Goal: Task Accomplishment & Management: Complete application form

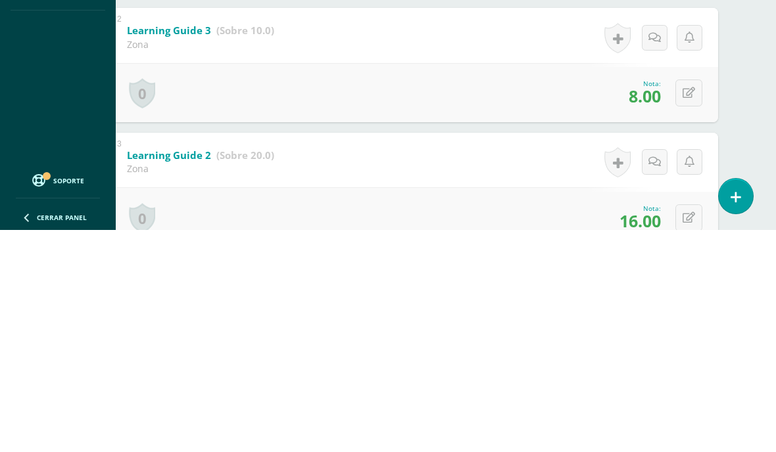
click at [743, 83] on div "Samuel Velásquez Víctor Alvarenga Arnoldo Alvizures Adrian Arévalo Santiago Cal…" at bounding box center [414, 357] width 660 height 898
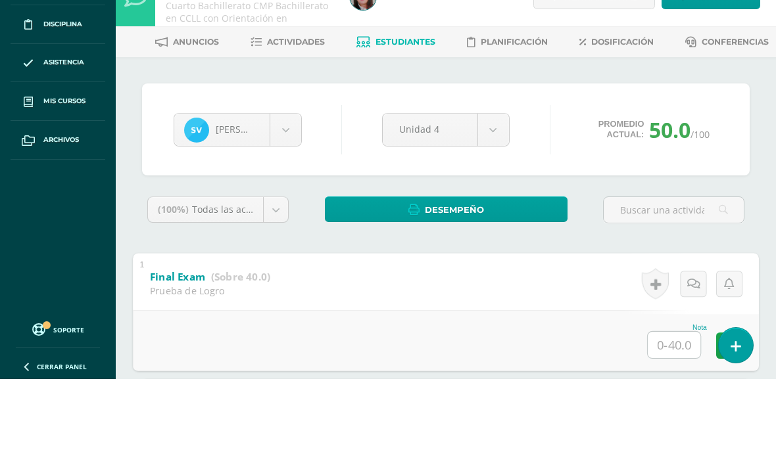
scroll to position [145, 32]
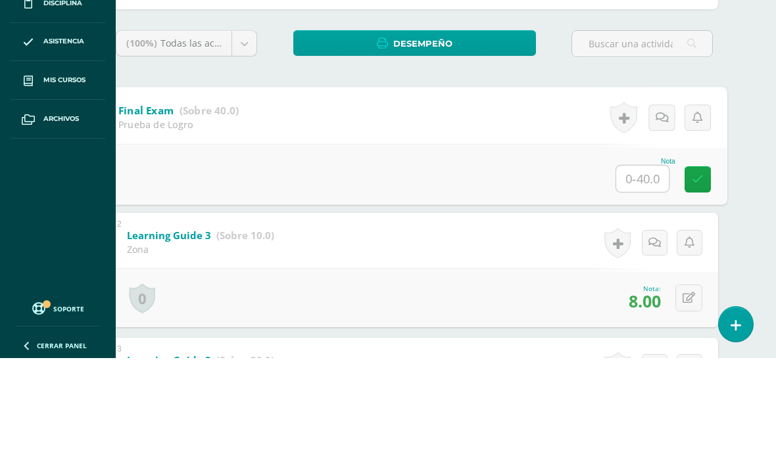
type input "36"
click at [702, 267] on icon at bounding box center [697, 272] width 12 height 11
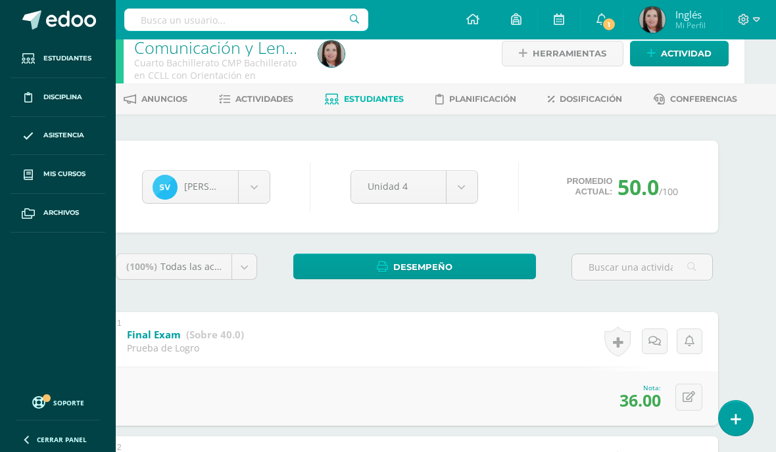
scroll to position [0, 32]
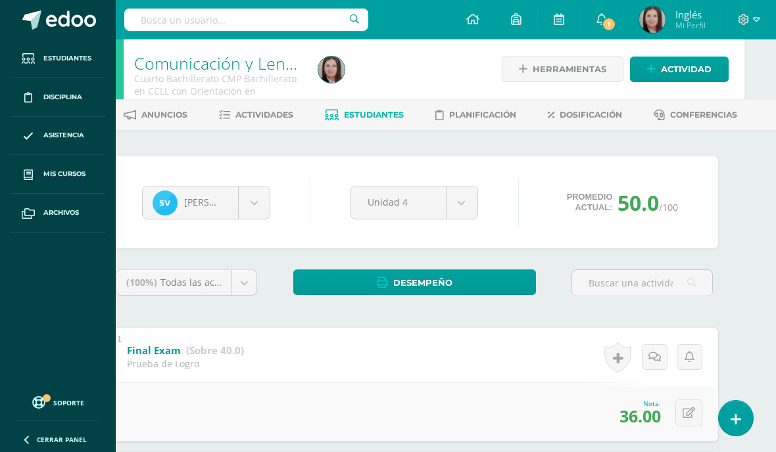
click at [379, 121] on link "Estudiantes" at bounding box center [364, 114] width 79 height 21
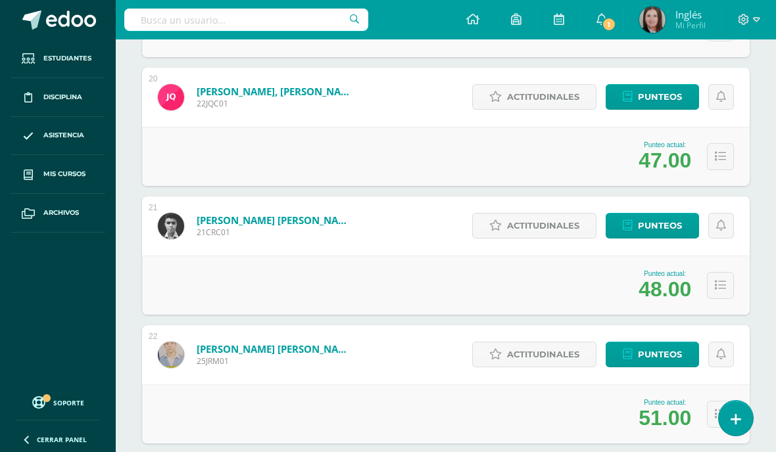
scroll to position [2664, 0]
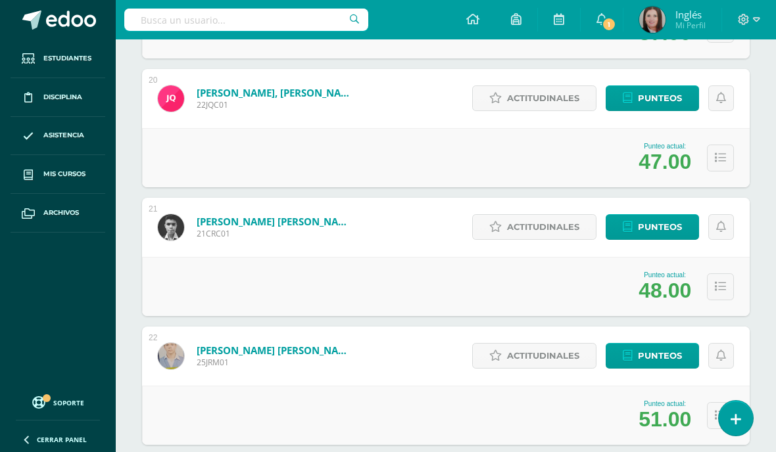
click at [70, 172] on span "Mis cursos" at bounding box center [64, 174] width 42 height 11
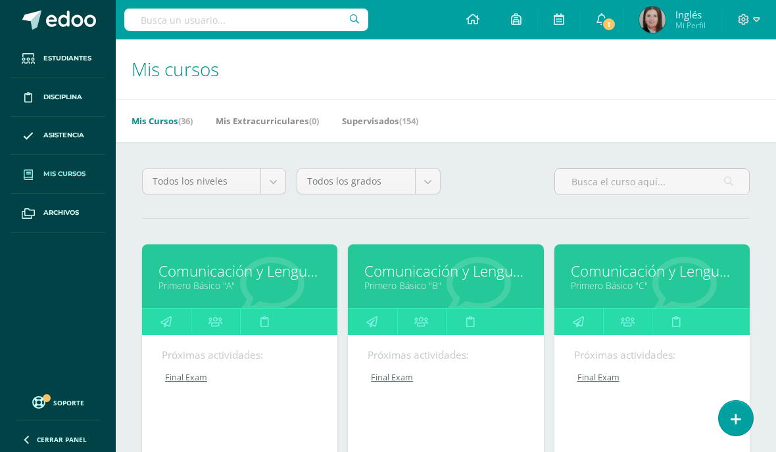
click at [258, 279] on link "Comunicación y Lenguaje, Idioma Extranjero Inglés" at bounding box center [239, 271] width 162 height 20
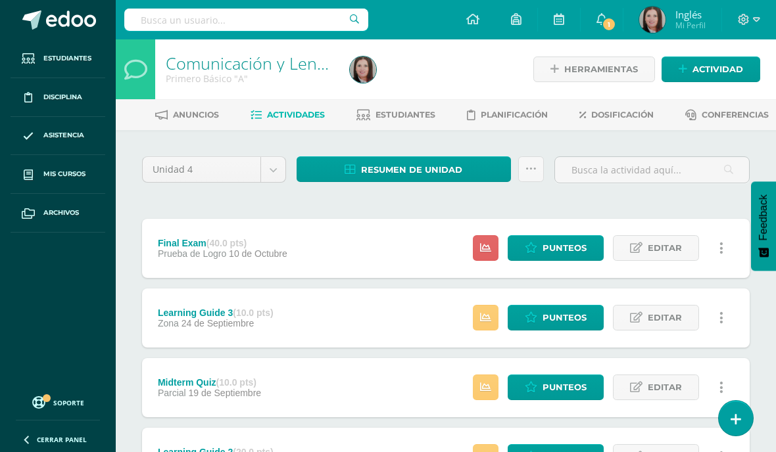
click at [409, 122] on link "Estudiantes" at bounding box center [395, 114] width 79 height 21
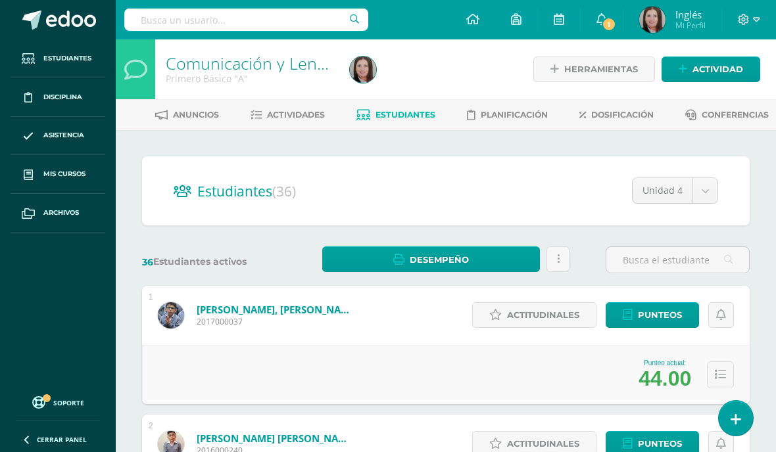
click at [719, 339] on div "Actitudinales Punteos" at bounding box center [600, 315] width 297 height 59
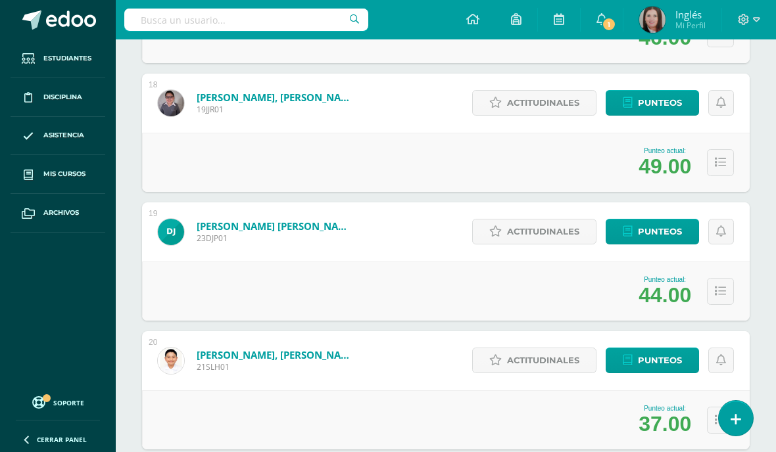
scroll to position [2404, 0]
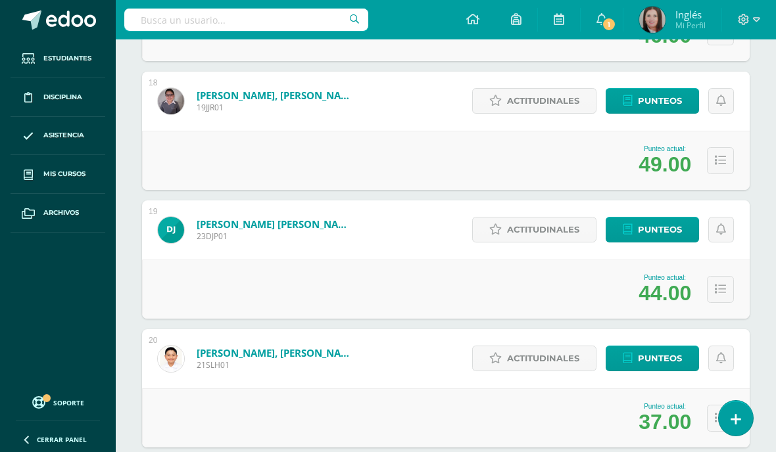
click at [672, 361] on span "Punteos" at bounding box center [660, 358] width 44 height 24
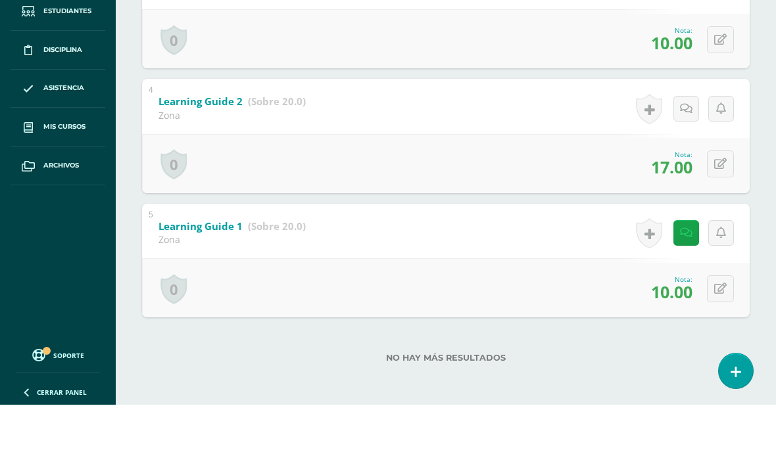
scroll to position [83, 32]
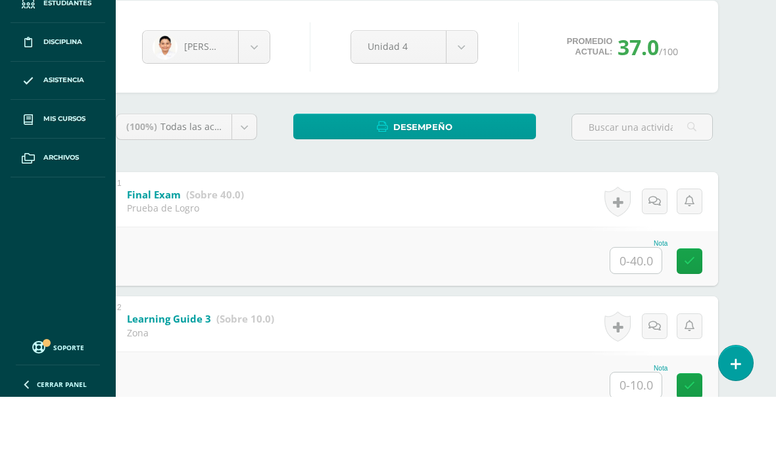
scroll to position [139, 32]
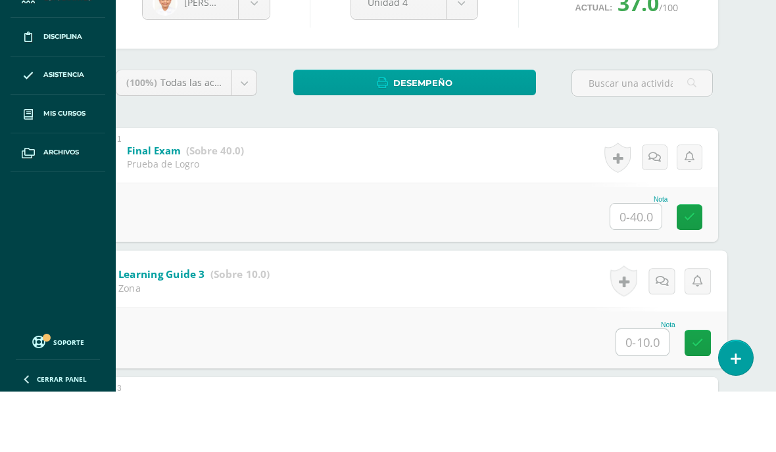
type input "8"
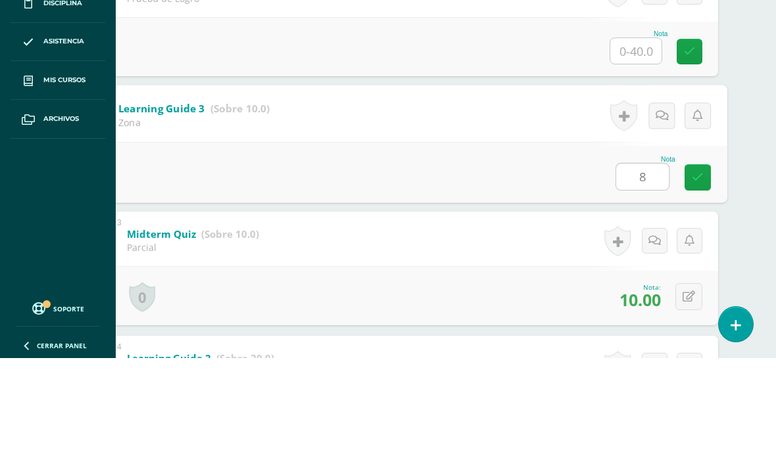
click at [705, 258] on link at bounding box center [697, 271] width 26 height 26
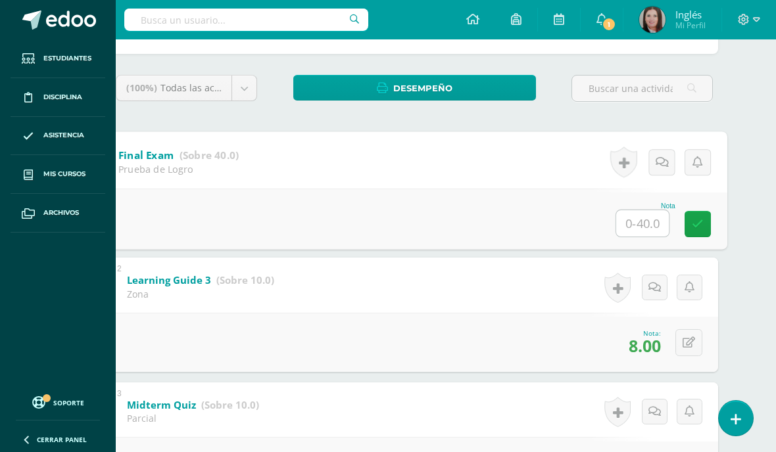
scroll to position [194, 32]
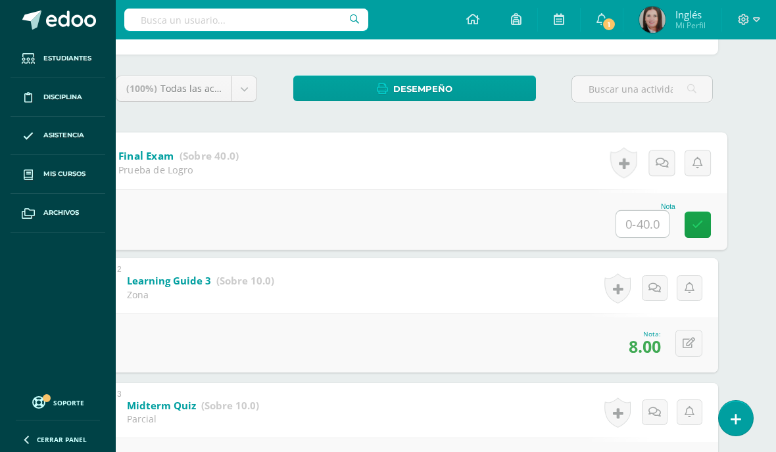
type input "31"
click at [704, 225] on link at bounding box center [697, 224] width 26 height 26
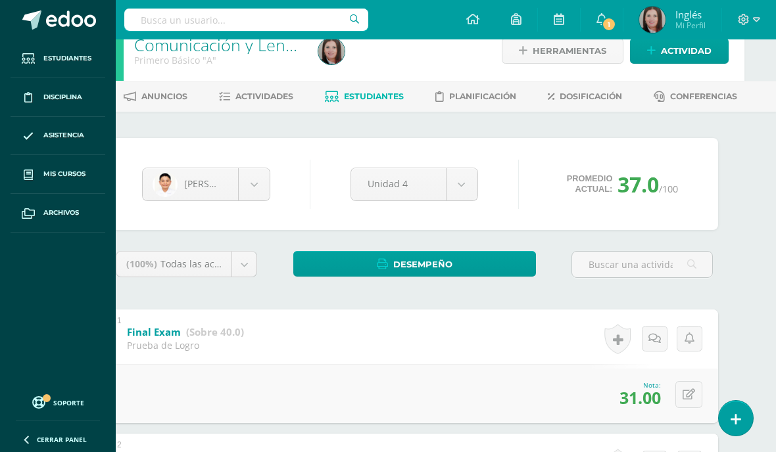
scroll to position [18, 32]
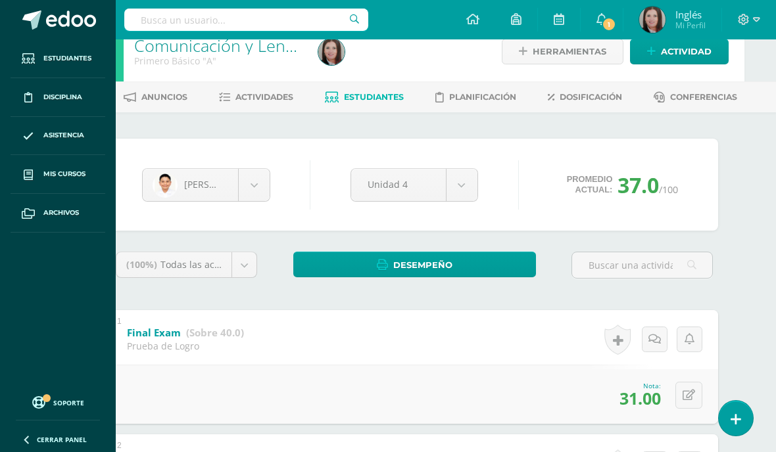
click at [72, 173] on span "Mis cursos" at bounding box center [64, 174] width 42 height 11
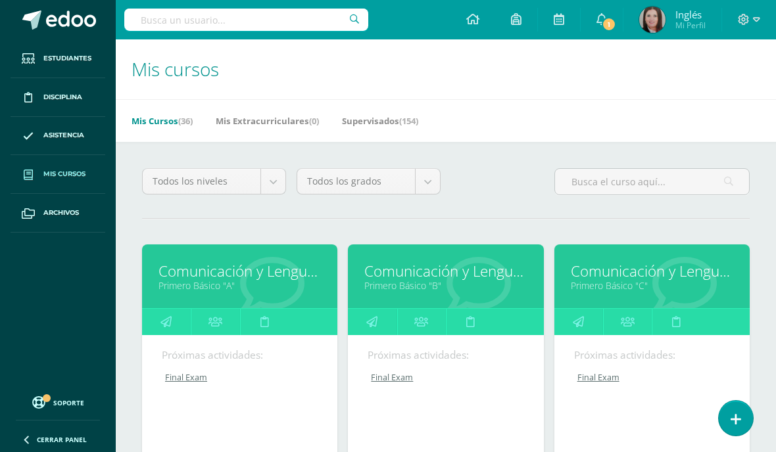
scroll to position [6, 0]
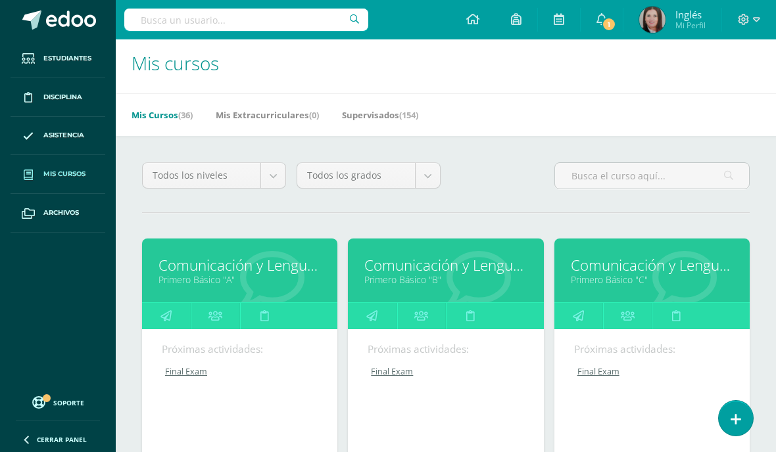
click at [601, 377] on link "Final Exam" at bounding box center [653, 371] width 158 height 11
click at [630, 283] on link "Primero Básico "C"" at bounding box center [651, 279] width 162 height 12
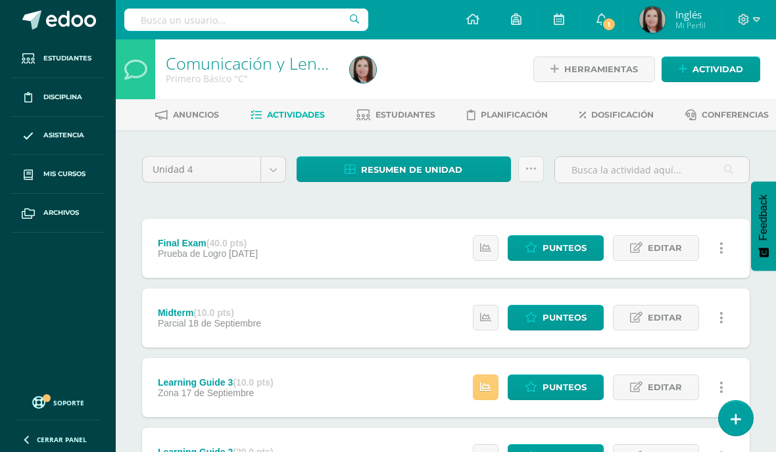
click at [557, 246] on span "Punteos" at bounding box center [564, 248] width 44 height 24
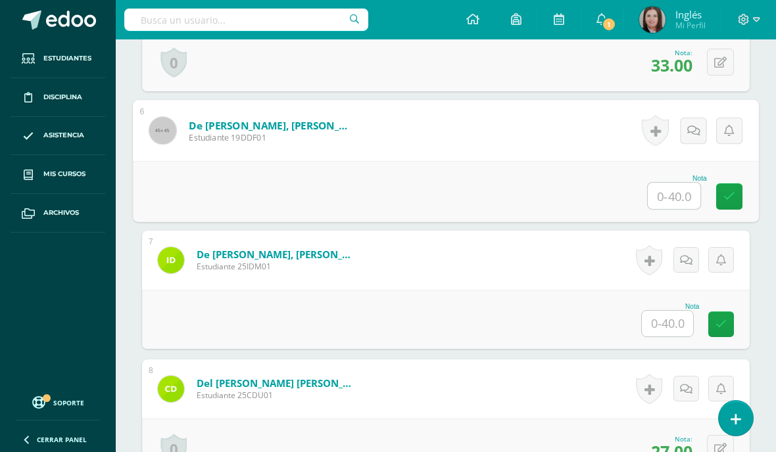
scroll to position [998, 0]
type input "33"
click at [729, 198] on icon at bounding box center [729, 196] width 12 height 11
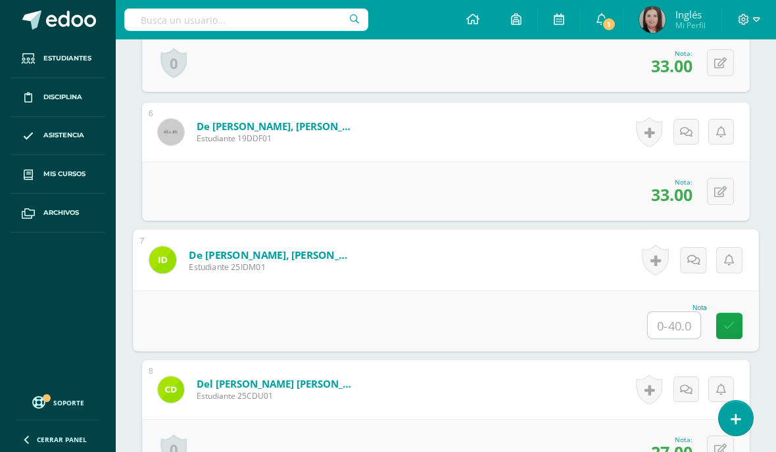
type input "31"
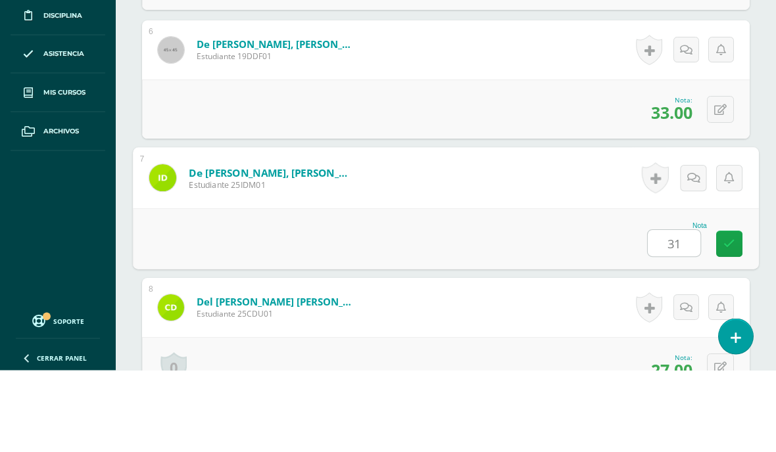
click at [731, 320] on icon at bounding box center [729, 325] width 12 height 11
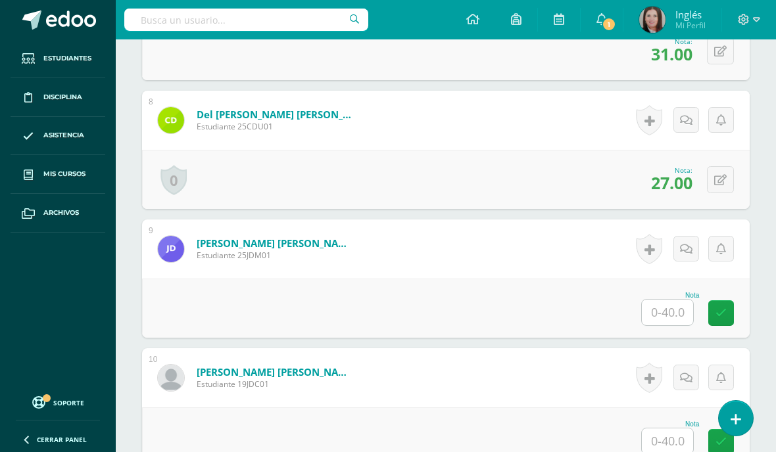
scroll to position [1305, 0]
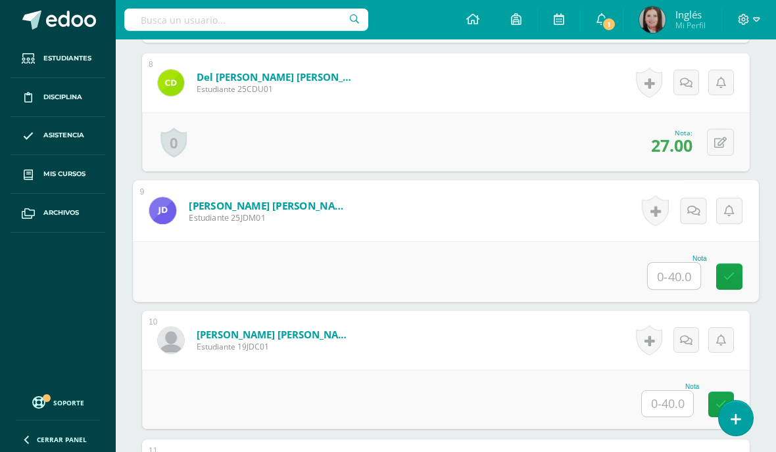
type input "40"
click at [728, 273] on icon at bounding box center [729, 276] width 12 height 11
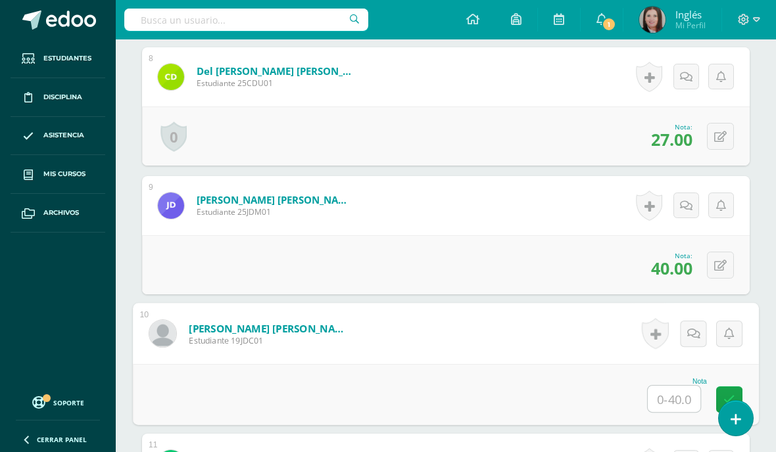
scroll to position [1313, 0]
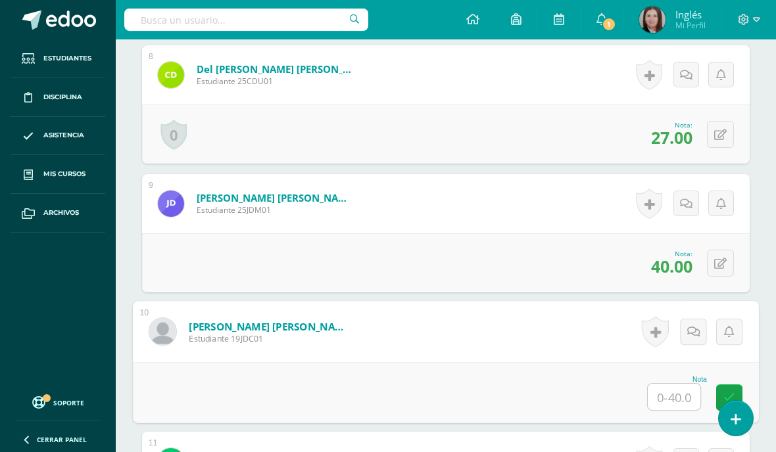
type input "25"
click at [723, 403] on icon at bounding box center [729, 397] width 12 height 11
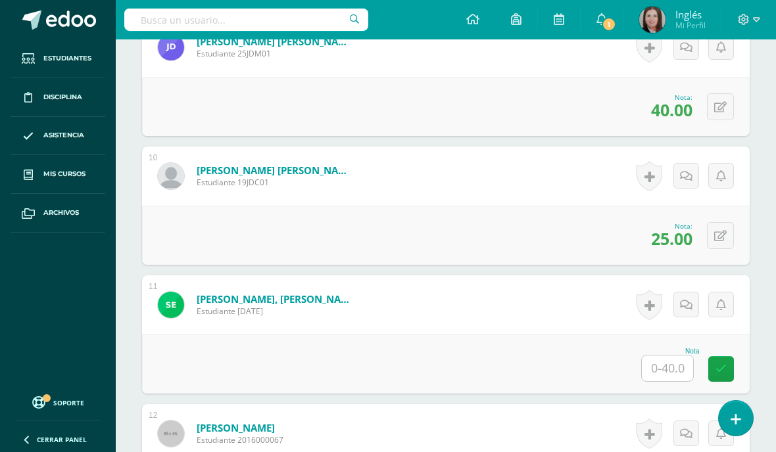
scroll to position [1490, 0]
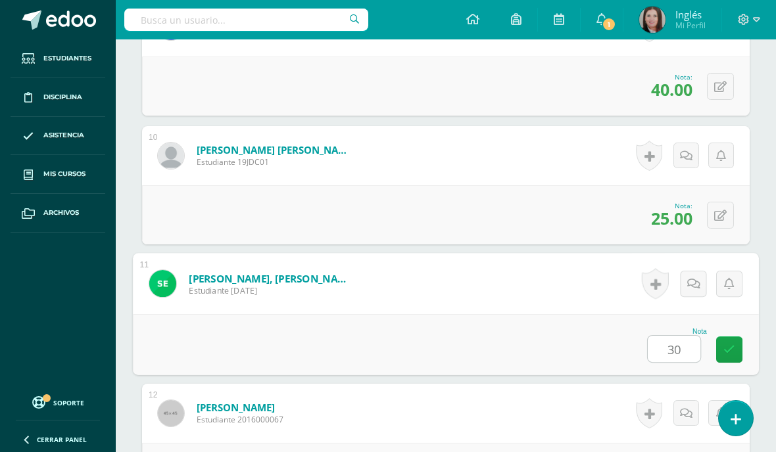
type input "30"
click at [732, 352] on icon at bounding box center [729, 349] width 12 height 11
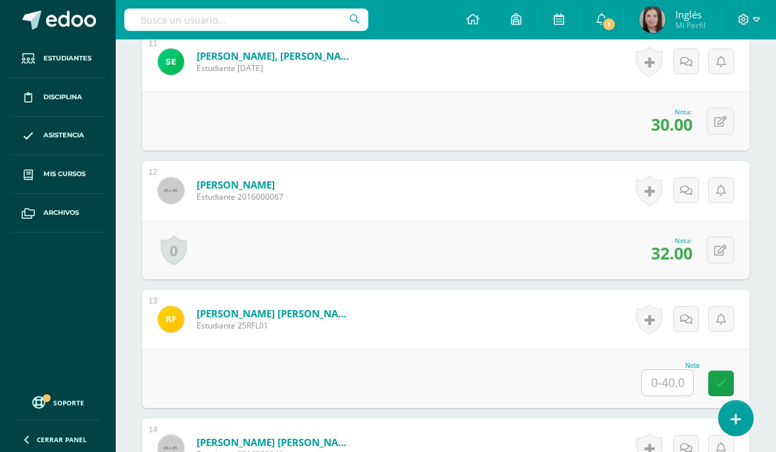
scroll to position [1771, 0]
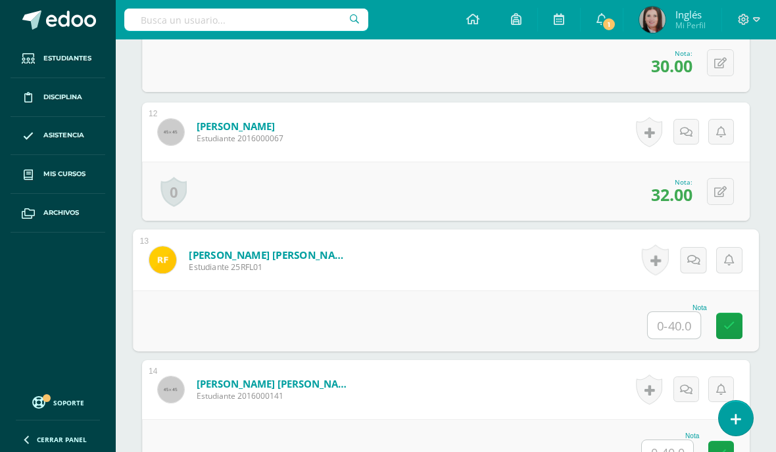
type input "30"
click at [729, 329] on icon at bounding box center [729, 325] width 12 height 11
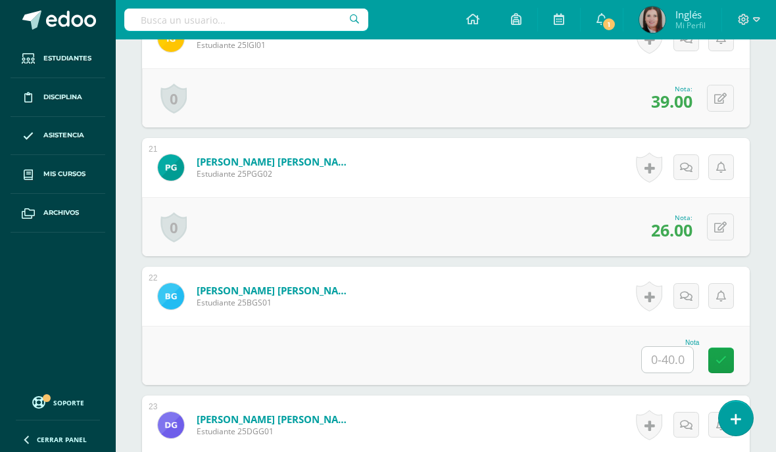
scroll to position [2894, 0]
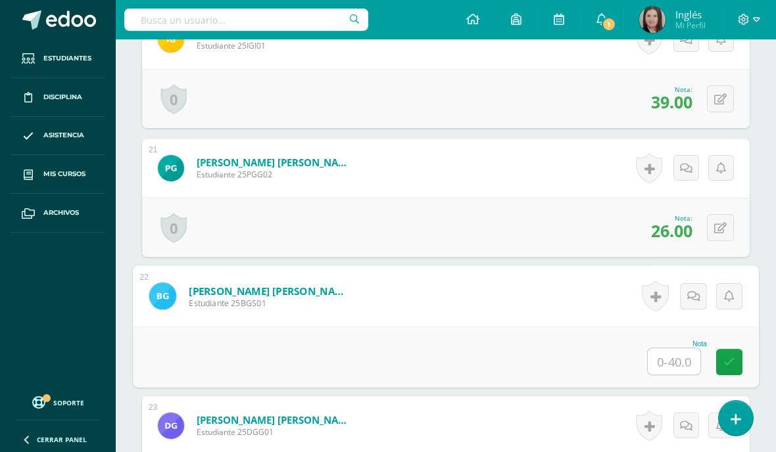
type input "33"
click at [730, 365] on icon at bounding box center [729, 361] width 12 height 11
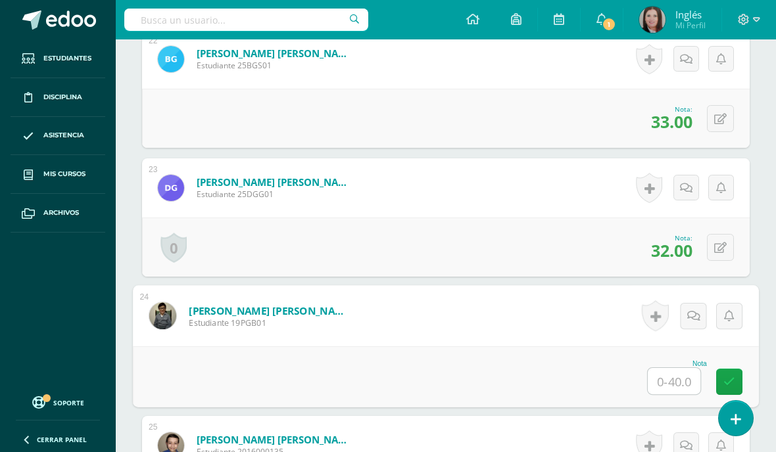
scroll to position [3132, 0]
type input "22"
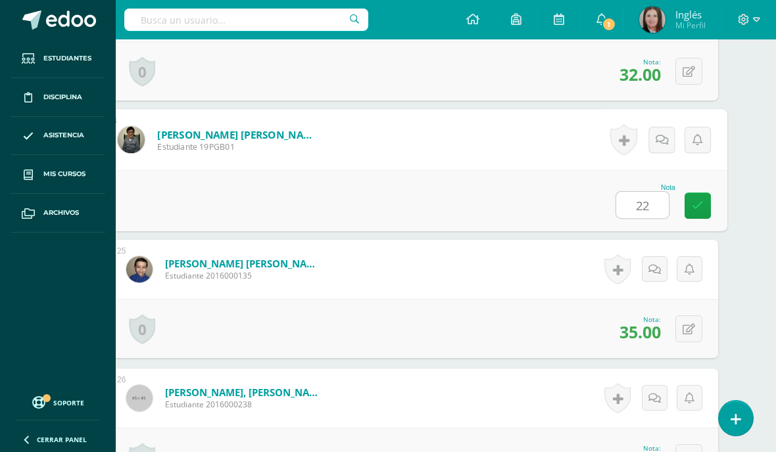
click at [706, 216] on link at bounding box center [697, 206] width 26 height 26
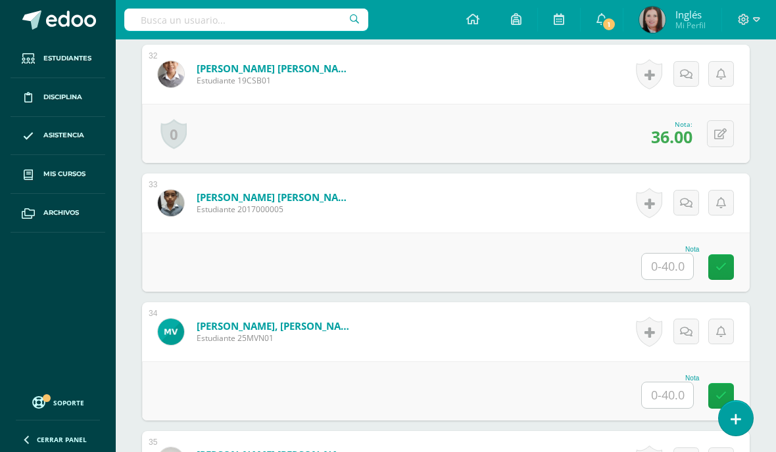
scroll to position [4405, 0]
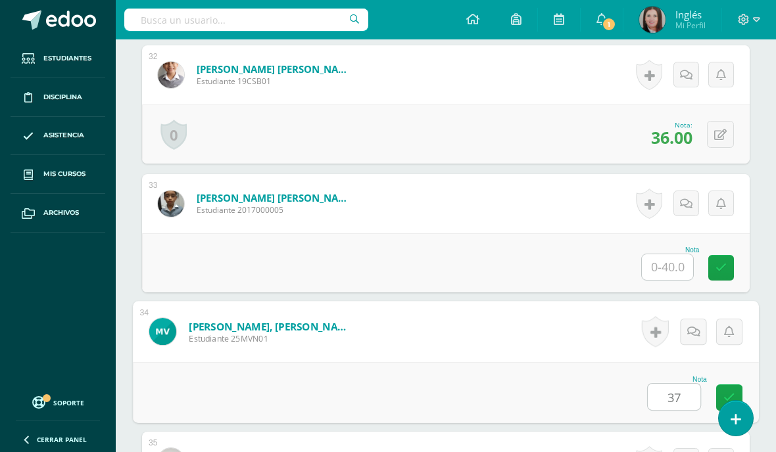
type input "37"
click at [722, 400] on link at bounding box center [729, 397] width 26 height 26
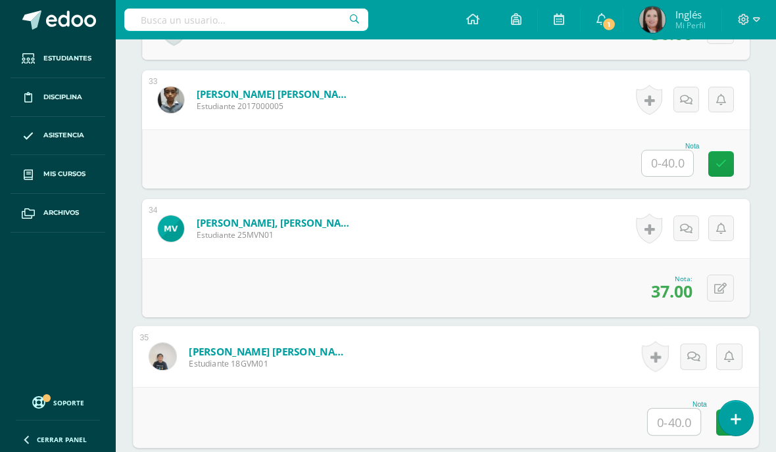
scroll to position [4533, 0]
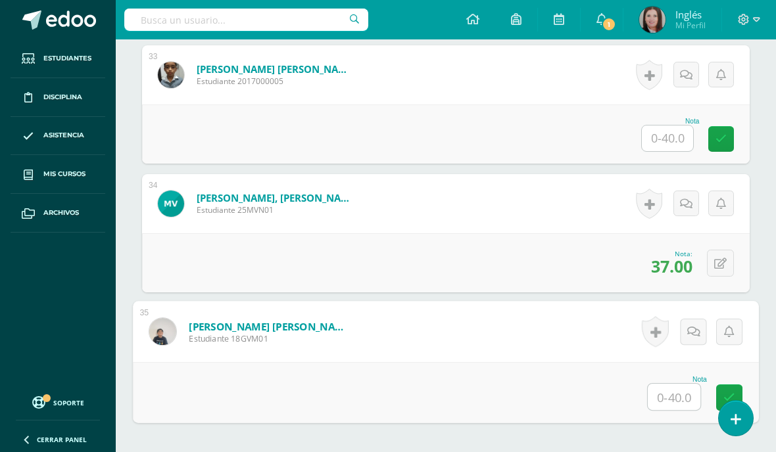
type input "23"
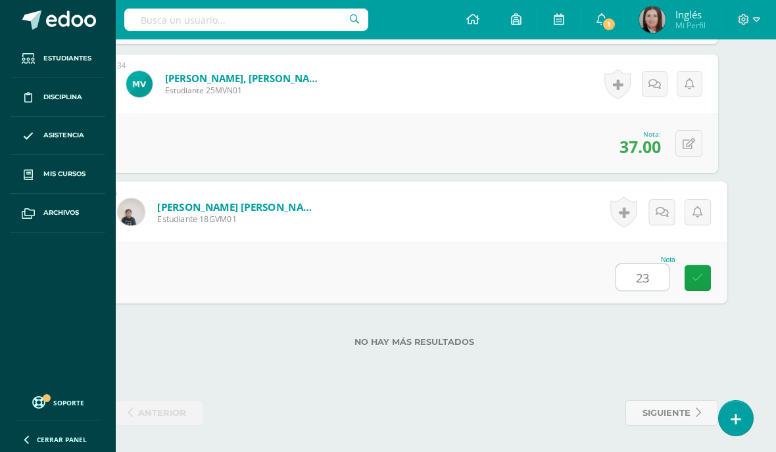
click at [695, 272] on icon at bounding box center [697, 277] width 12 height 11
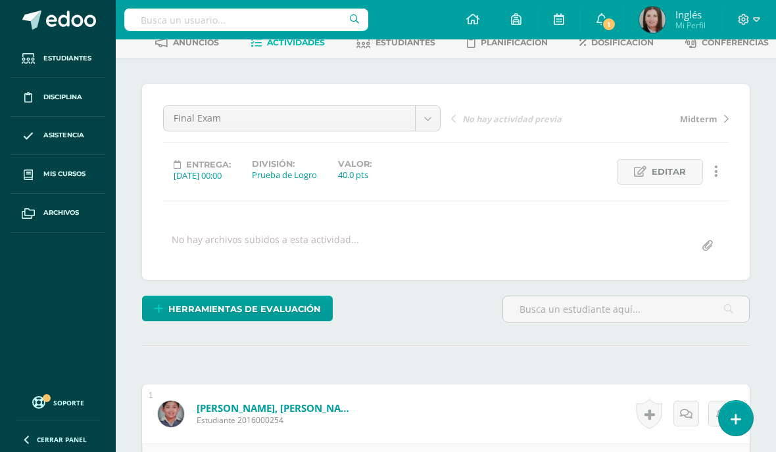
scroll to position [0, 0]
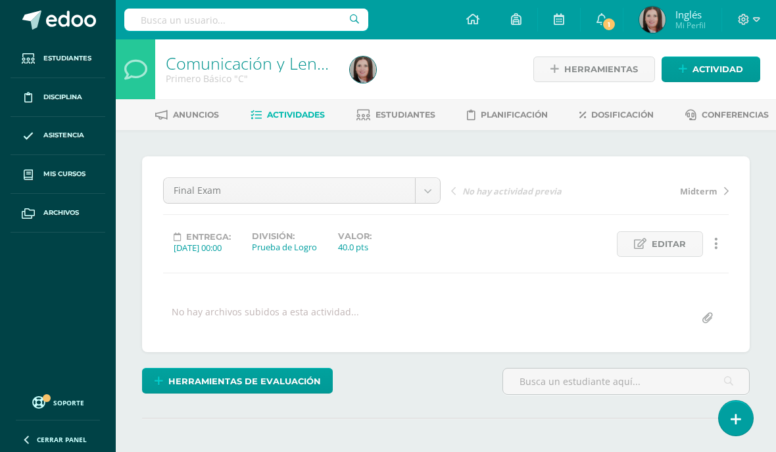
click at [429, 111] on span "Estudiantes" at bounding box center [405, 115] width 60 height 10
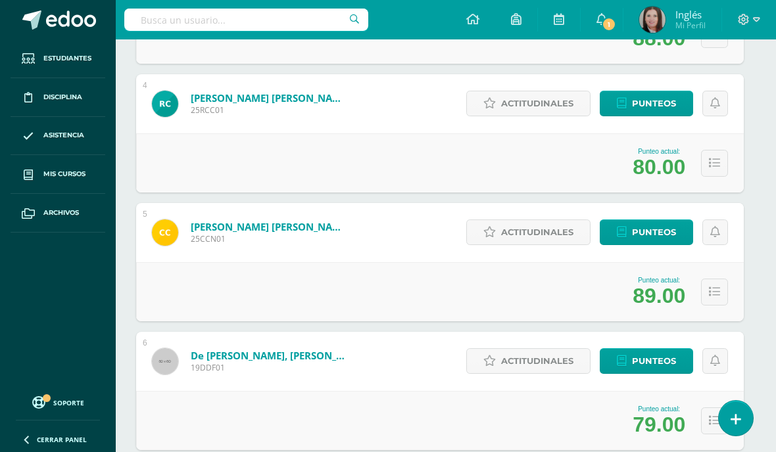
scroll to position [609, 6]
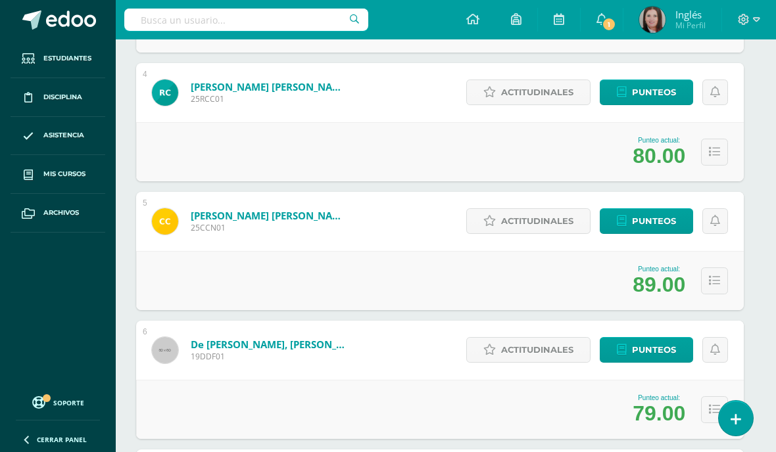
click at [649, 359] on span "Punteos" at bounding box center [654, 350] width 44 height 24
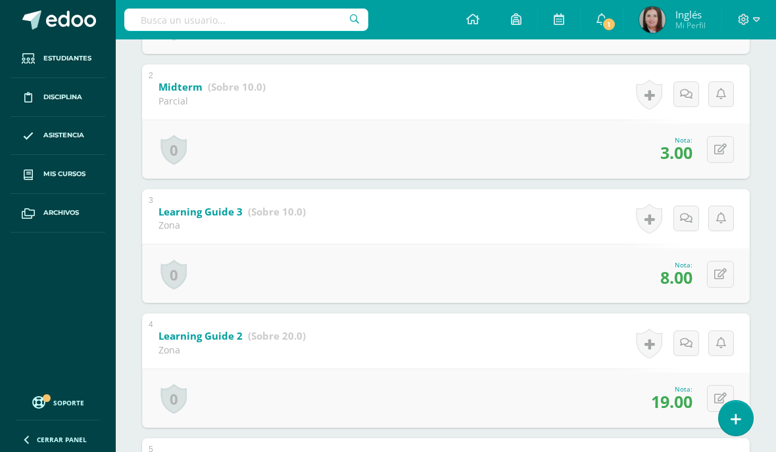
scroll to position [390, 0]
click at [713, 154] on button at bounding box center [720, 147] width 27 height 27
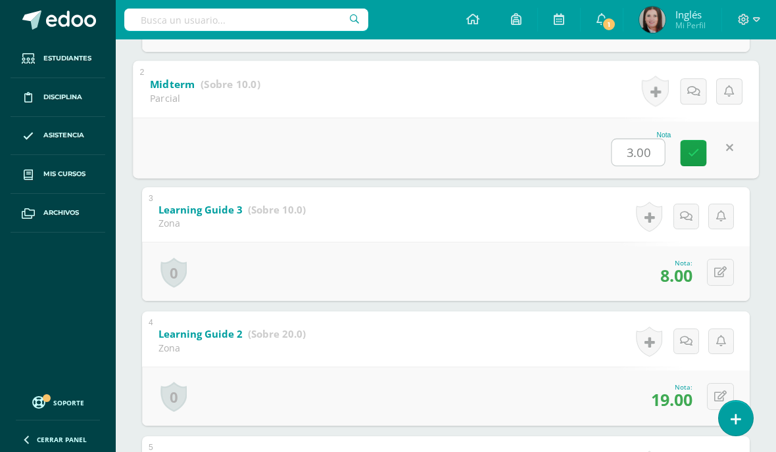
scroll to position [389, 0]
type input "Y"
type input "4"
click at [699, 164] on link at bounding box center [693, 154] width 26 height 26
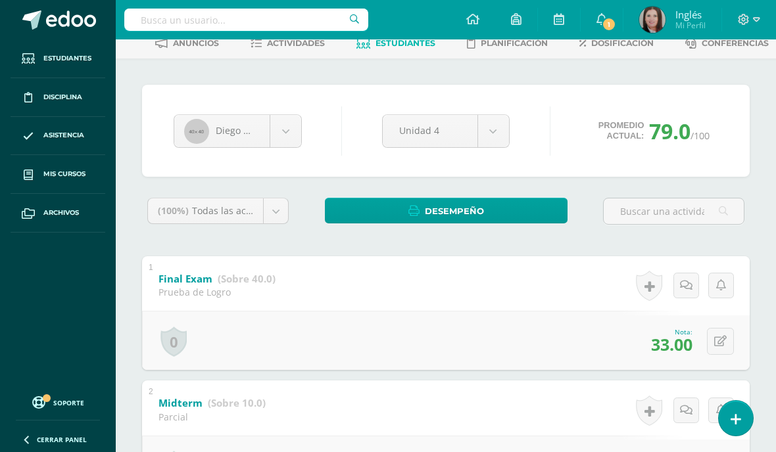
scroll to position [0, 0]
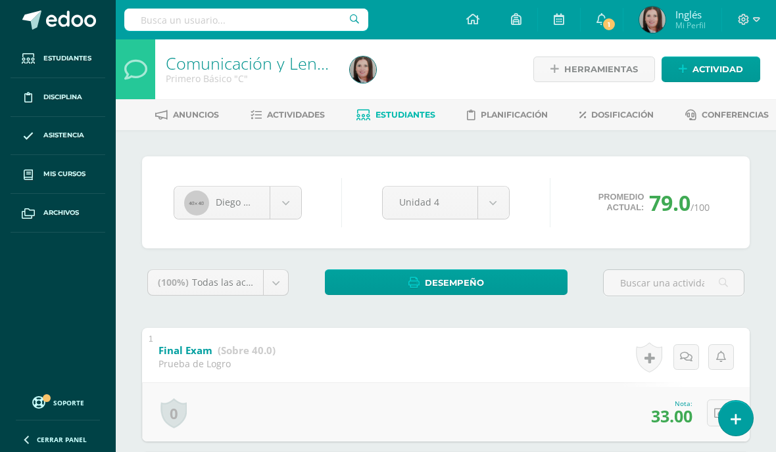
click at [61, 182] on link "Mis cursos" at bounding box center [58, 174] width 95 height 39
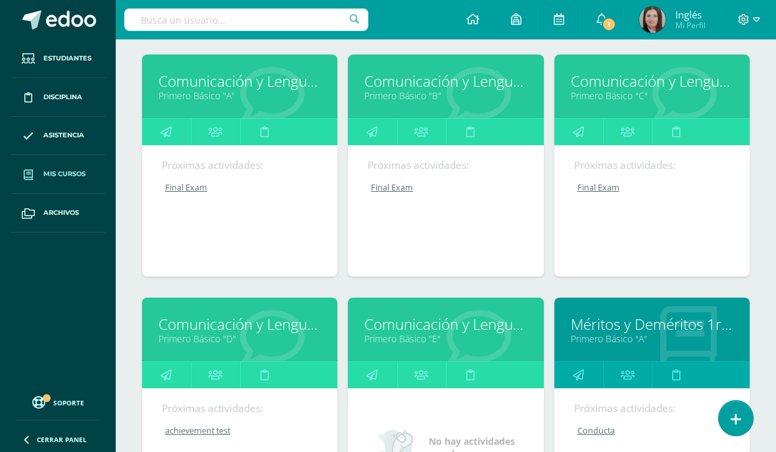
scroll to position [191, 0]
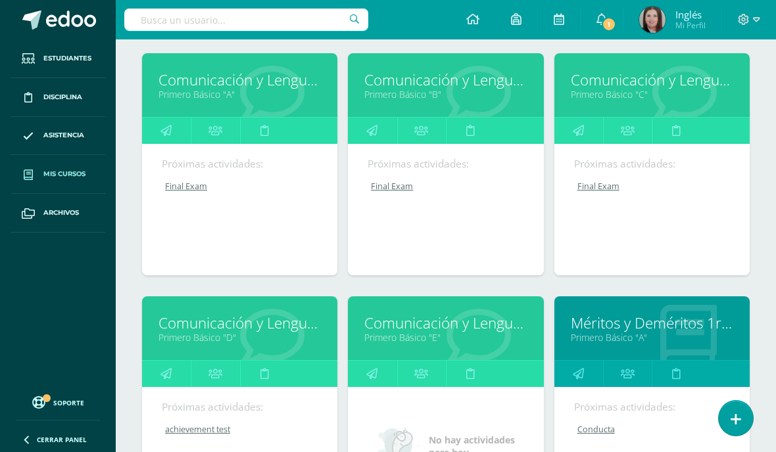
click at [212, 434] on link "achievement test" at bounding box center [241, 429] width 158 height 11
click at [203, 435] on link "achievement test" at bounding box center [241, 429] width 158 height 11
click at [202, 430] on link "achievement test" at bounding box center [241, 429] width 158 height 11
click at [191, 433] on link "achievement test" at bounding box center [241, 429] width 158 height 11
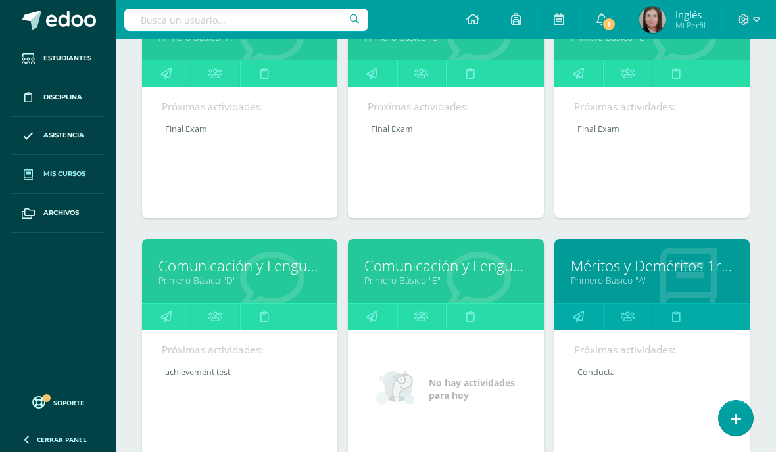
scroll to position [271, 0]
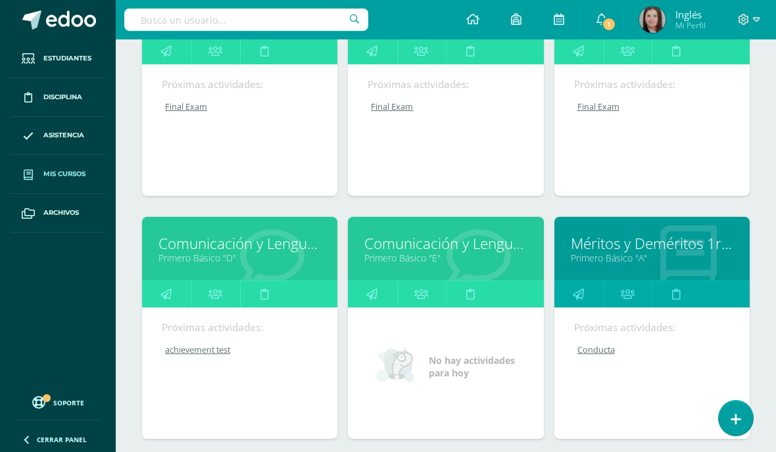
click at [183, 351] on link "achievement test" at bounding box center [241, 349] width 158 height 11
click at [191, 356] on link "achievement test" at bounding box center [241, 349] width 158 height 11
click at [192, 248] on link "Comunicación y Lenguaje, Idioma Extranjero Inglés" at bounding box center [239, 243] width 162 height 20
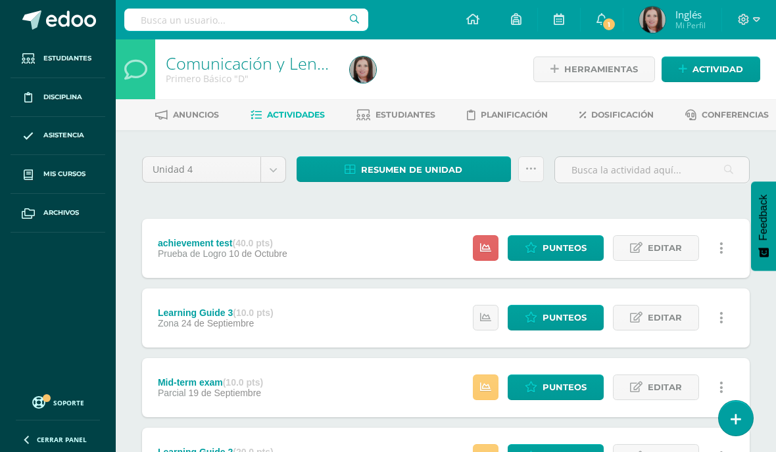
click at [584, 243] on span "Punteos" at bounding box center [564, 248] width 44 height 24
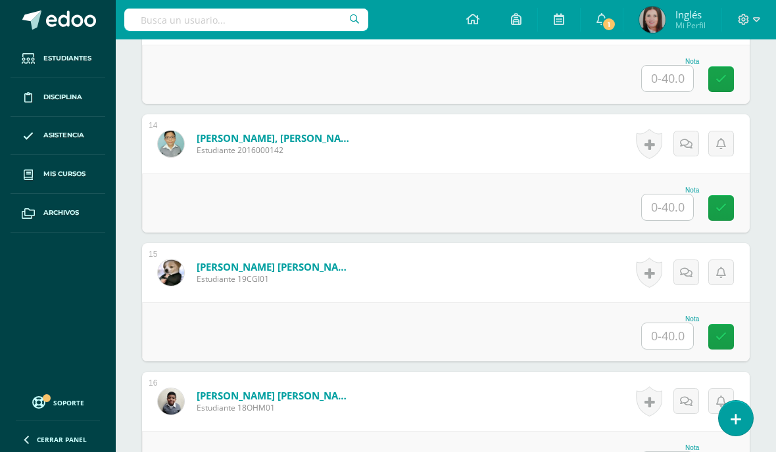
scroll to position [2033, 0]
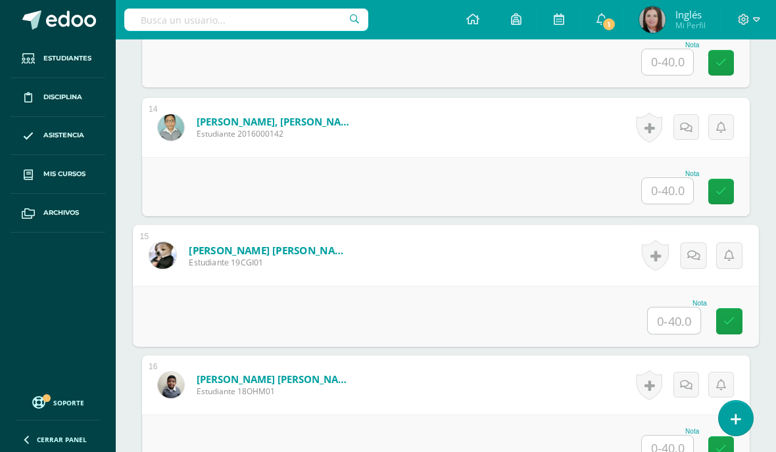
type input "31"
click at [729, 326] on icon at bounding box center [729, 320] width 12 height 11
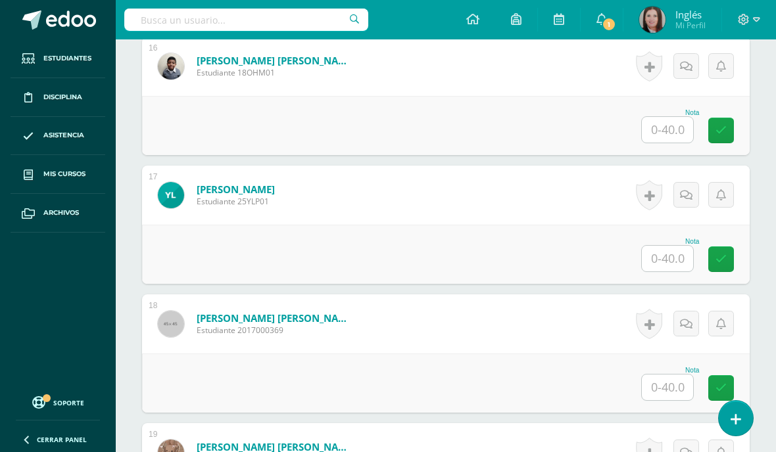
scroll to position [2382, 0]
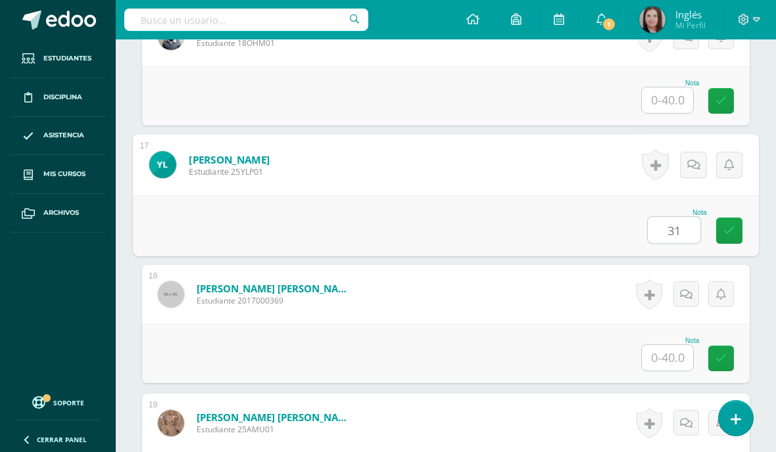
type input "31"
click at [700, 221] on input "31" at bounding box center [673, 230] width 53 height 26
click at [724, 226] on icon at bounding box center [729, 230] width 12 height 11
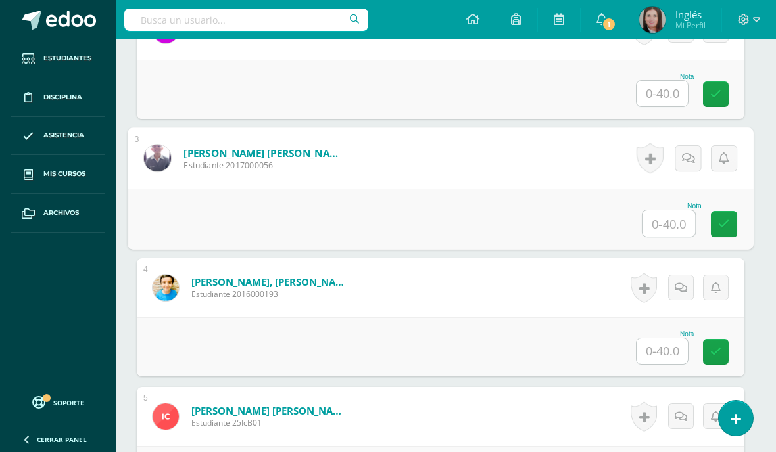
scroll to position [584, 5]
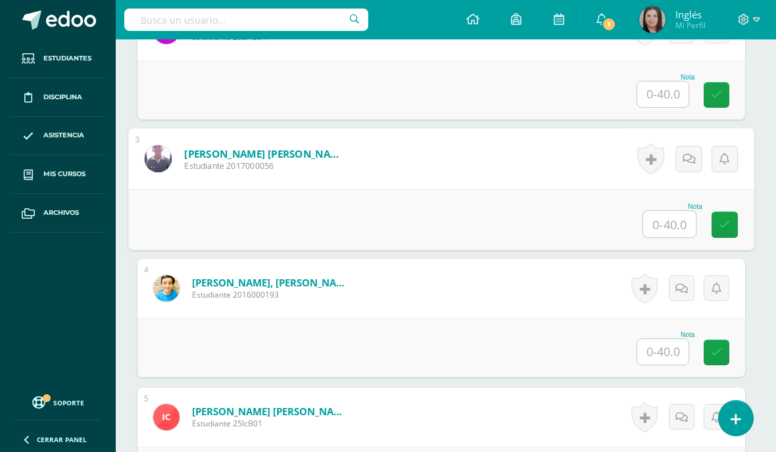
type input "31"
click at [723, 226] on icon at bounding box center [724, 224] width 12 height 11
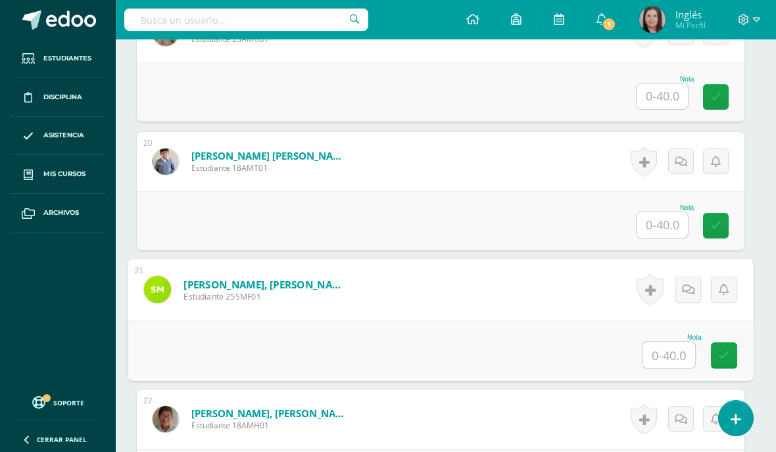
scroll to position [2772, 5]
type input "26"
click at [723, 356] on icon at bounding box center [724, 355] width 12 height 11
click at [725, 356] on icon at bounding box center [724, 355] width 12 height 11
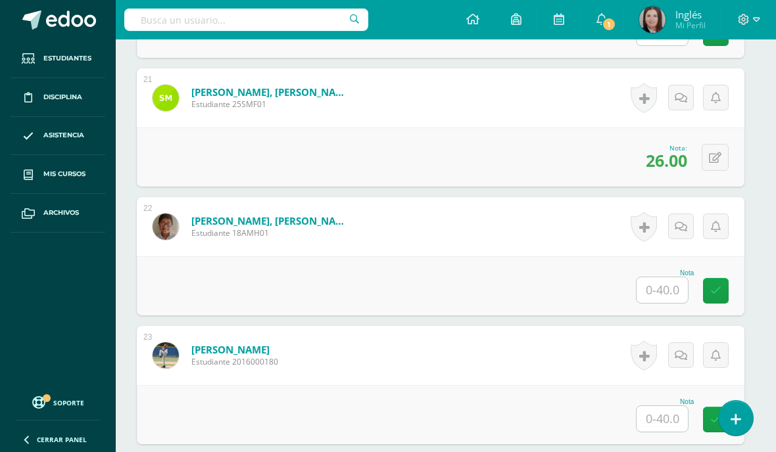
scroll to position [2923, 5]
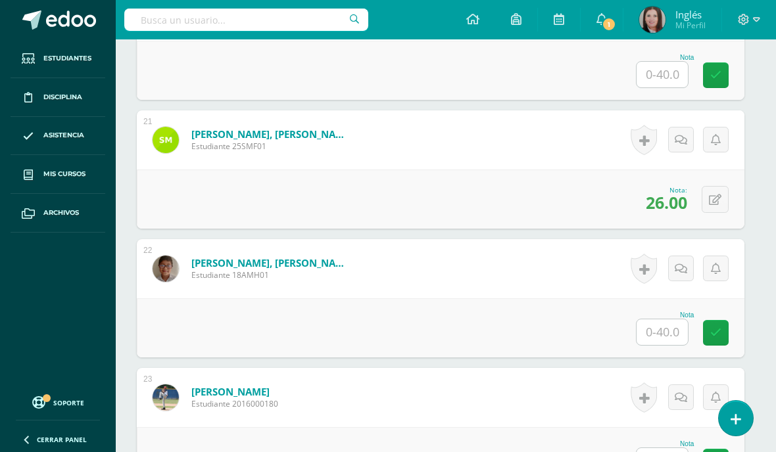
click at [709, 200] on icon at bounding box center [714, 200] width 12 height 11
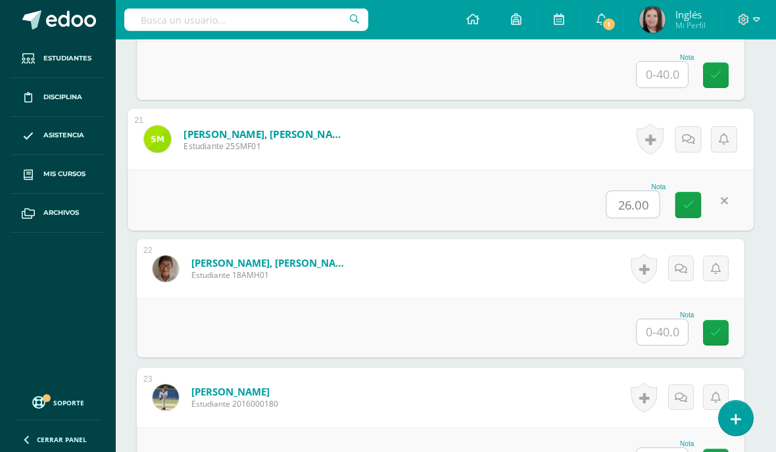
scroll to position [2922, 5]
click at [728, 205] on link at bounding box center [724, 201] width 26 height 26
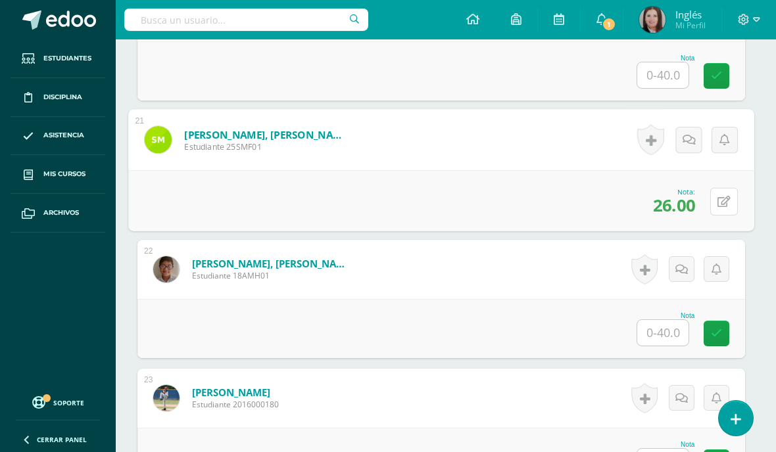
scroll to position [2923, 5]
click at [722, 200] on icon at bounding box center [722, 200] width 13 height 11
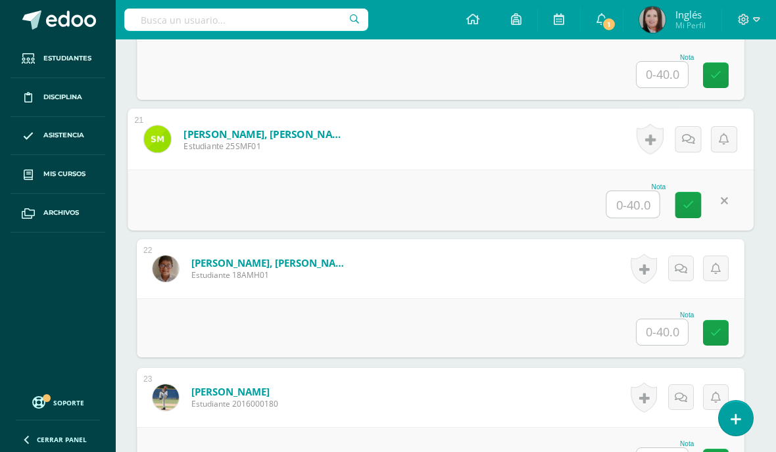
scroll to position [2922, 5]
type input "Ken"
click at [691, 205] on icon at bounding box center [689, 205] width 12 height 11
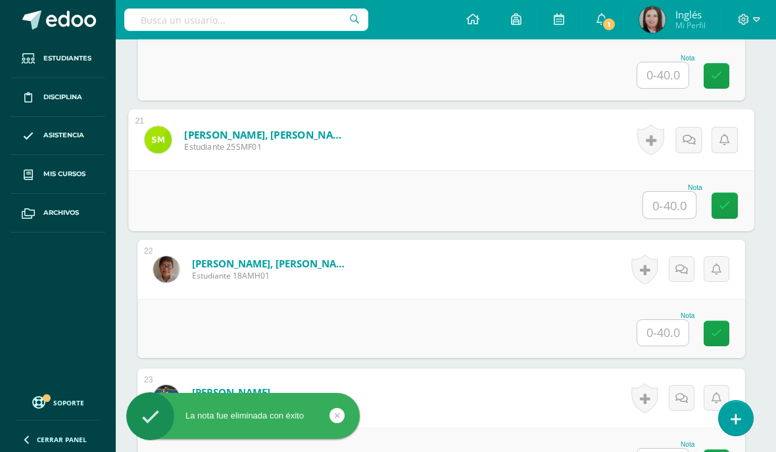
click at [723, 206] on icon at bounding box center [724, 205] width 12 height 11
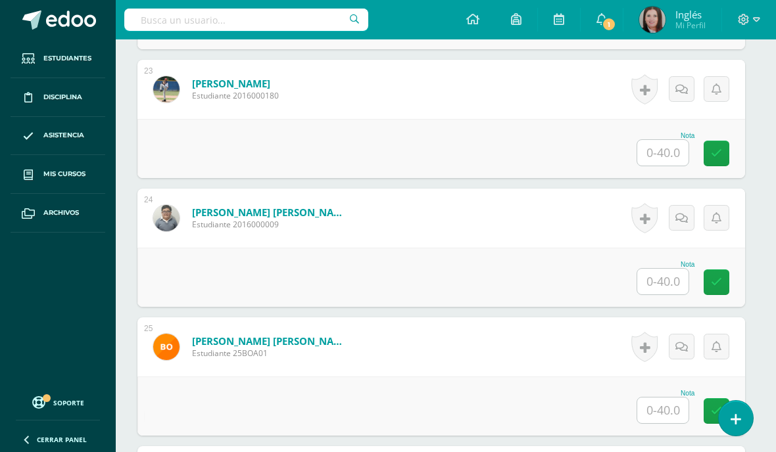
scroll to position [3232, 5]
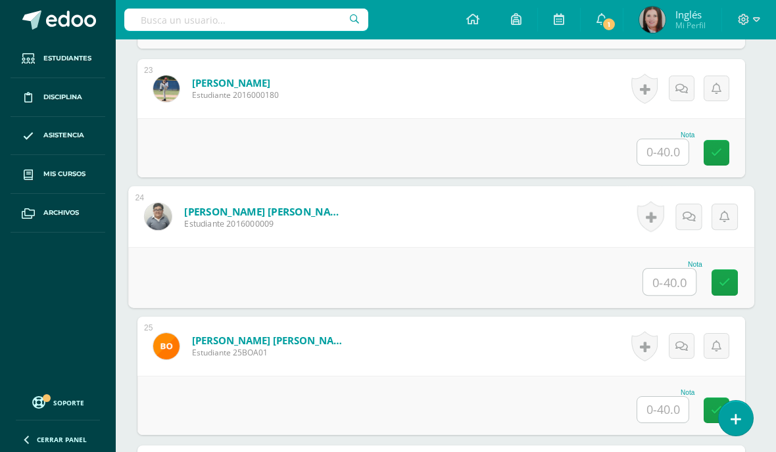
type input "26"
click at [725, 284] on icon at bounding box center [724, 282] width 12 height 11
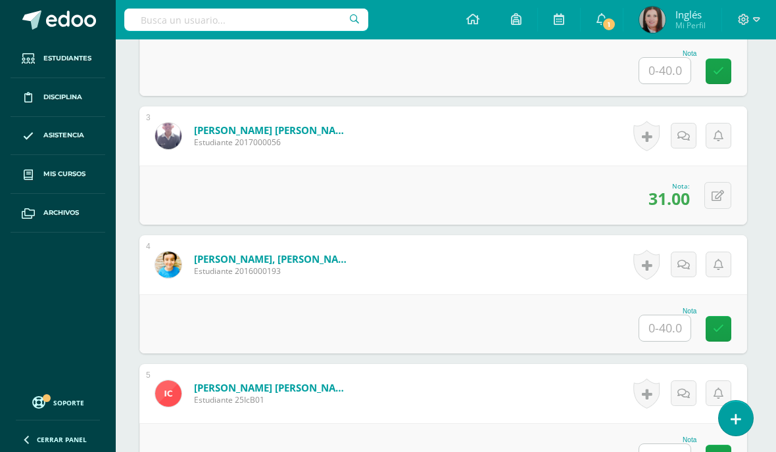
scroll to position [607, 3]
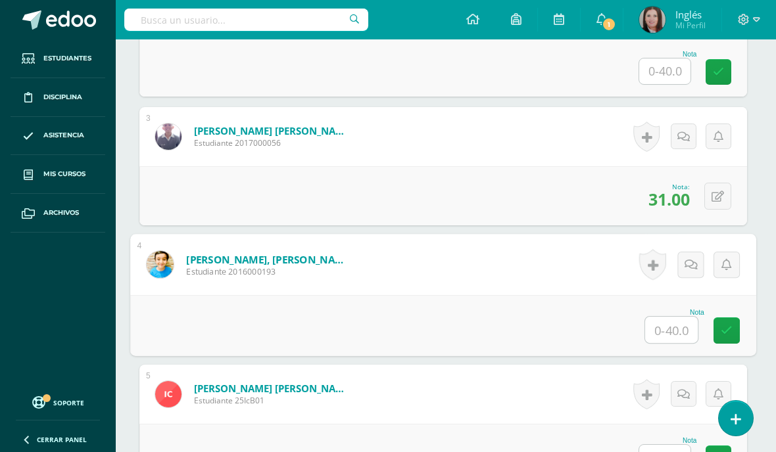
type input "33"
click at [727, 329] on icon at bounding box center [726, 330] width 12 height 11
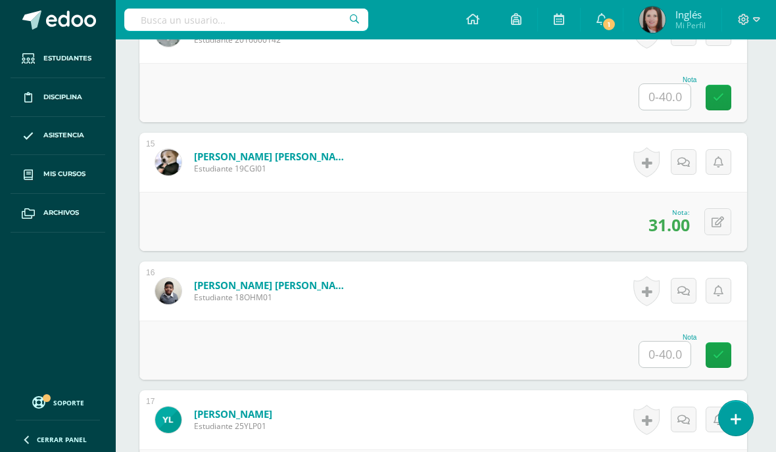
scroll to position [2163, 3]
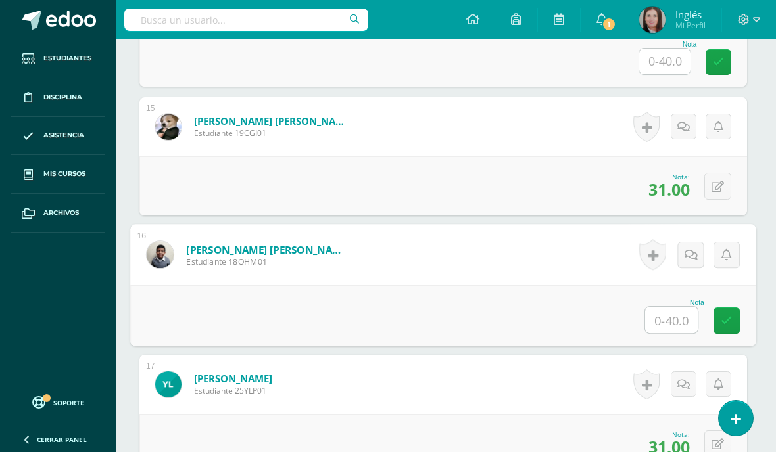
type input "31"
click at [724, 321] on icon at bounding box center [726, 320] width 12 height 11
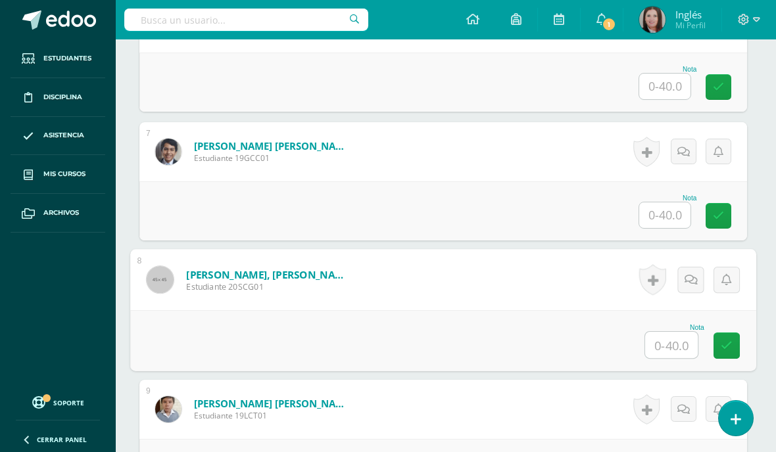
scroll to position [1108, 3]
type input "35"
click at [724, 342] on icon at bounding box center [726, 344] width 12 height 11
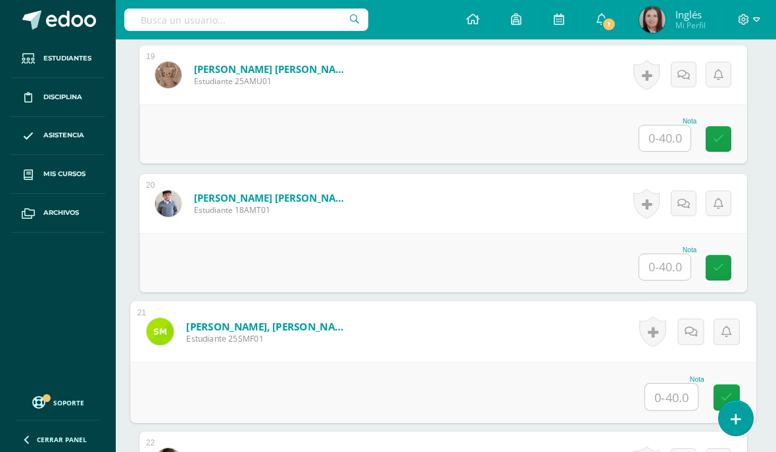
scroll to position [2828, 32]
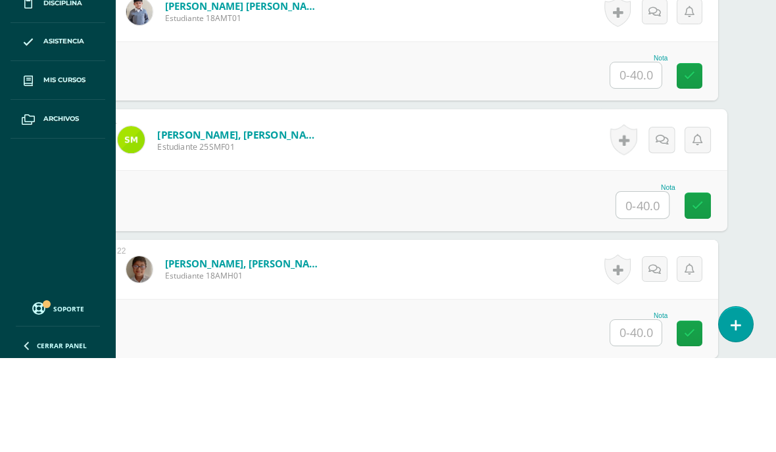
type input "35"
click at [705, 287] on link at bounding box center [697, 300] width 26 height 26
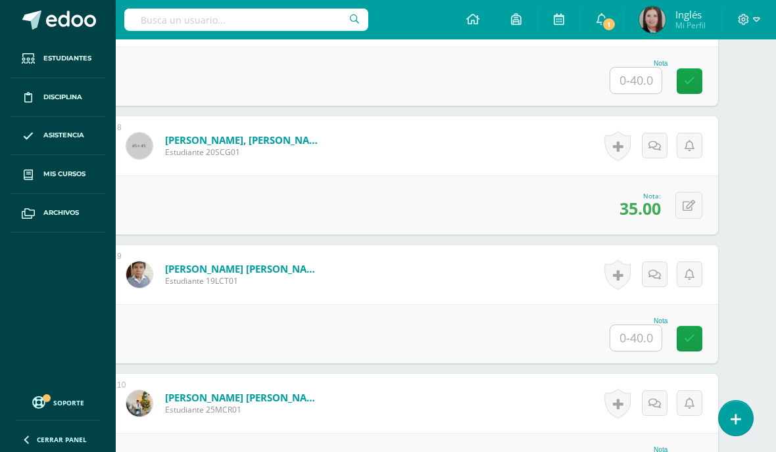
scroll to position [1245, 32]
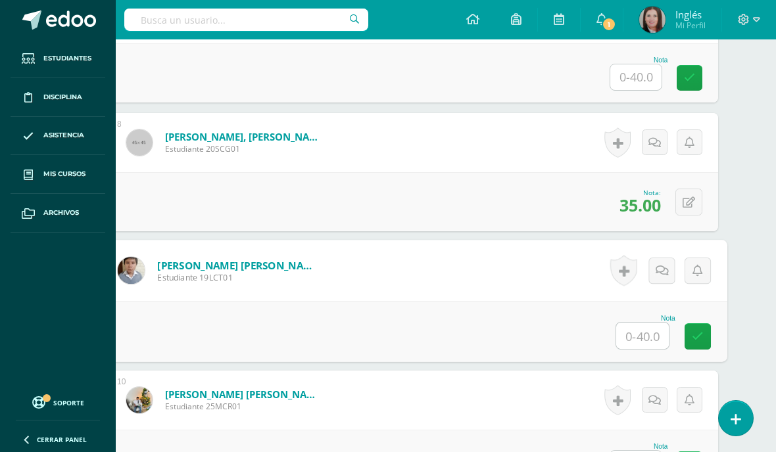
type input "32"
click at [698, 335] on icon at bounding box center [697, 336] width 12 height 11
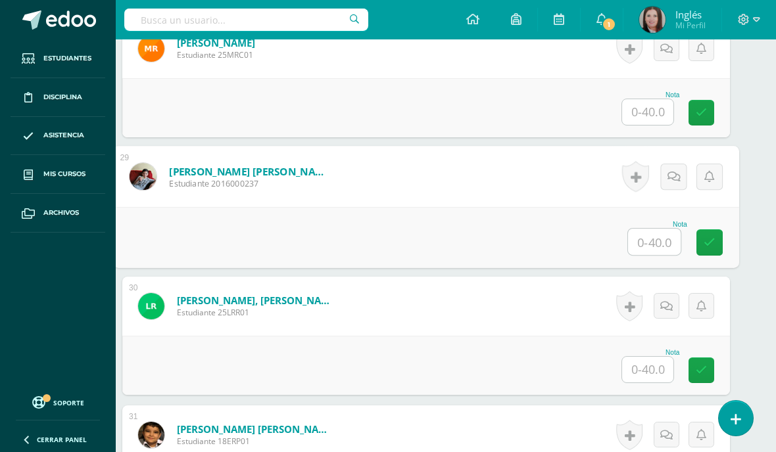
scroll to position [3916, 19]
type input "26"
click at [705, 242] on icon at bounding box center [710, 242] width 12 height 11
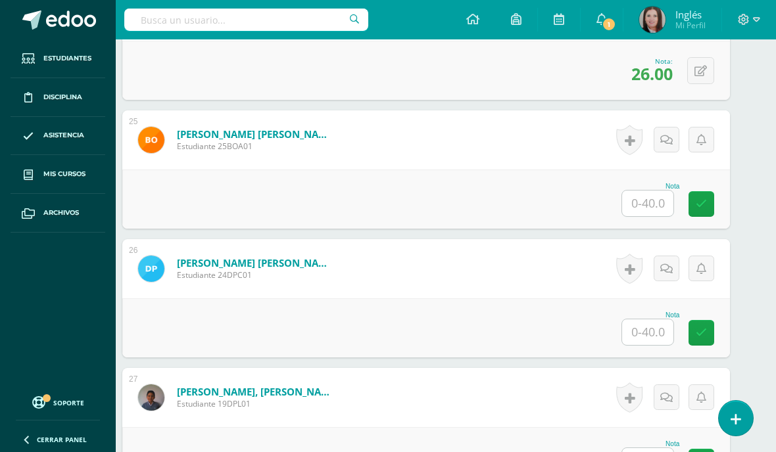
scroll to position [3423, 20]
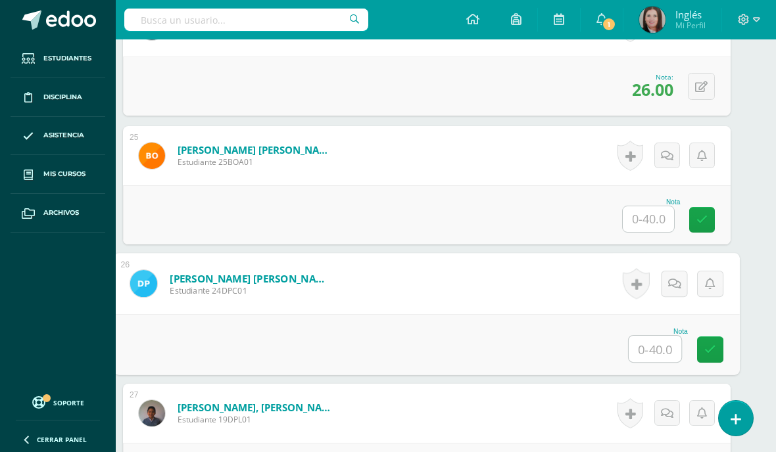
type input "."
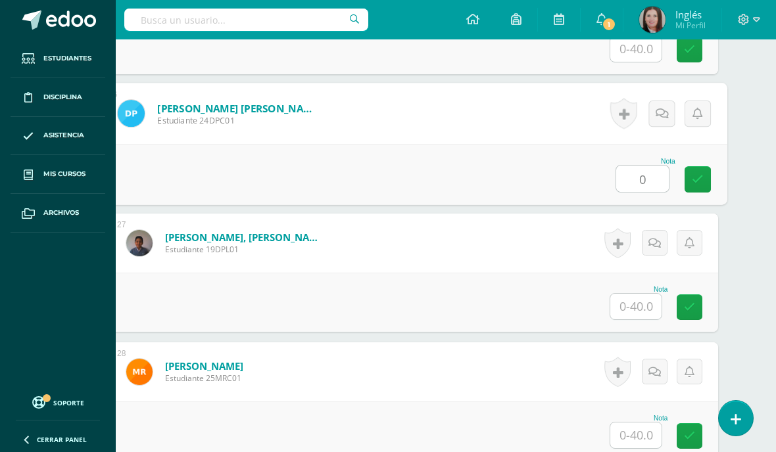
type input "0"
type input "30"
click at [690, 183] on link at bounding box center [697, 179] width 26 height 26
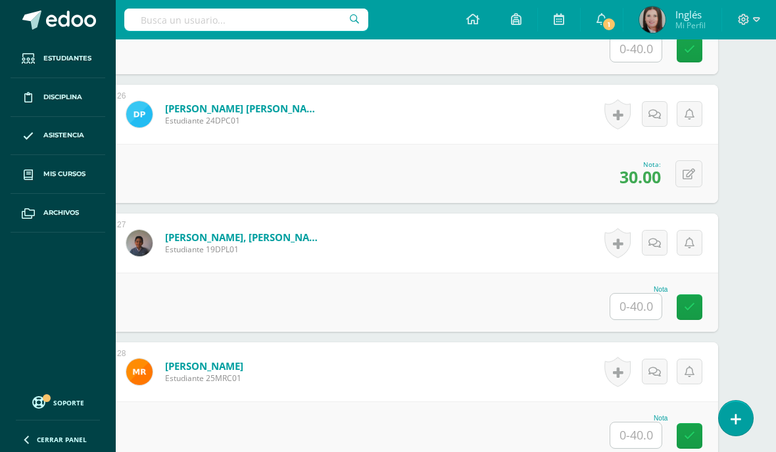
scroll to position [3593, 32]
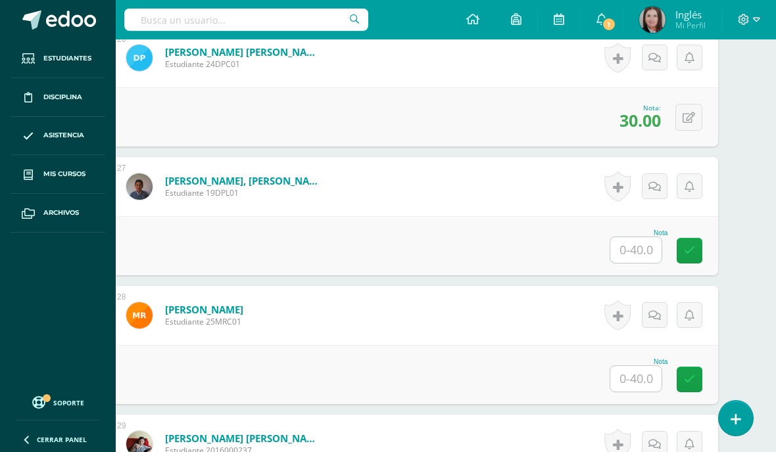
click at [62, 175] on span "Mis cursos" at bounding box center [64, 174] width 42 height 11
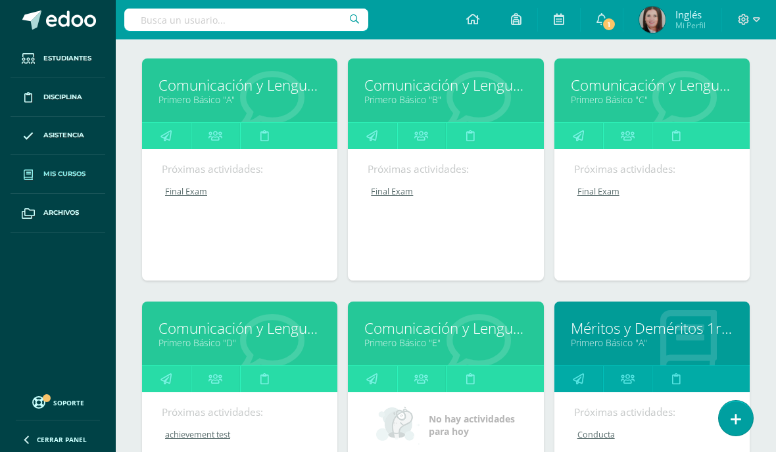
scroll to position [252, 0]
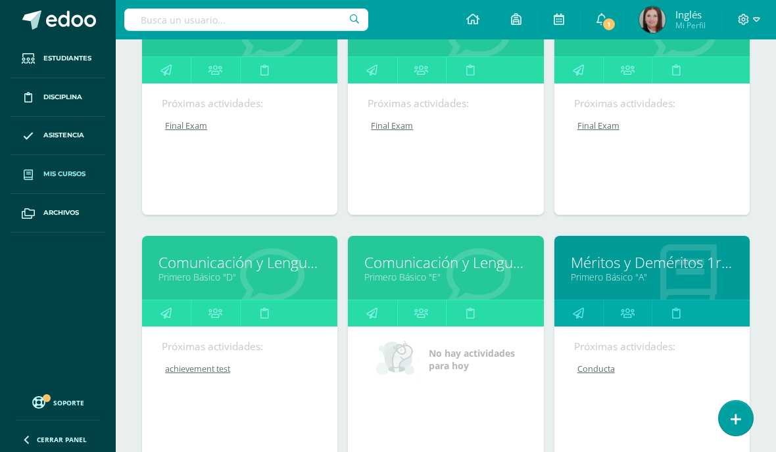
click at [446, 271] on link "Comunicación y Lenguaje, Idioma Extranjero Inglés" at bounding box center [445, 262] width 162 height 20
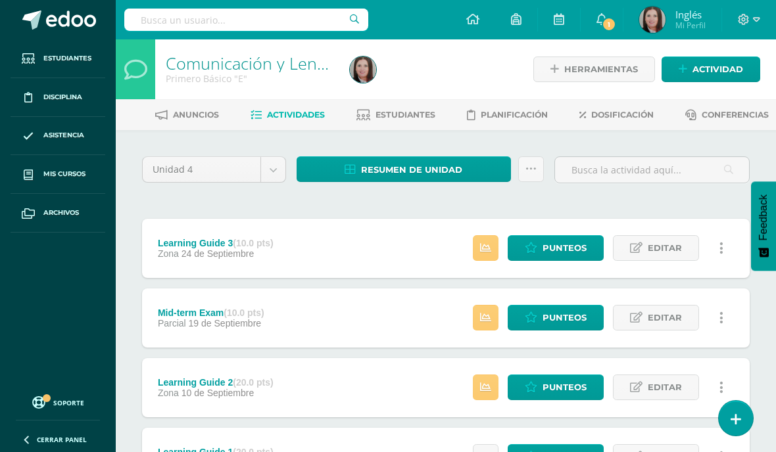
click at [708, 69] on span "Actividad" at bounding box center [717, 69] width 51 height 24
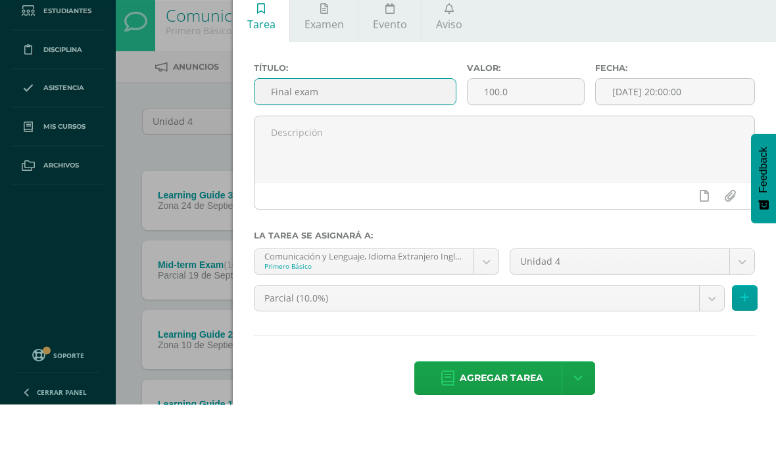
type input "Final exam"
click at [709, 302] on body "Estudiantes Disciplina Asistencia Mis cursos Archivos Soporte Ayuda Reportar un…" at bounding box center [388, 287] width 776 height 574
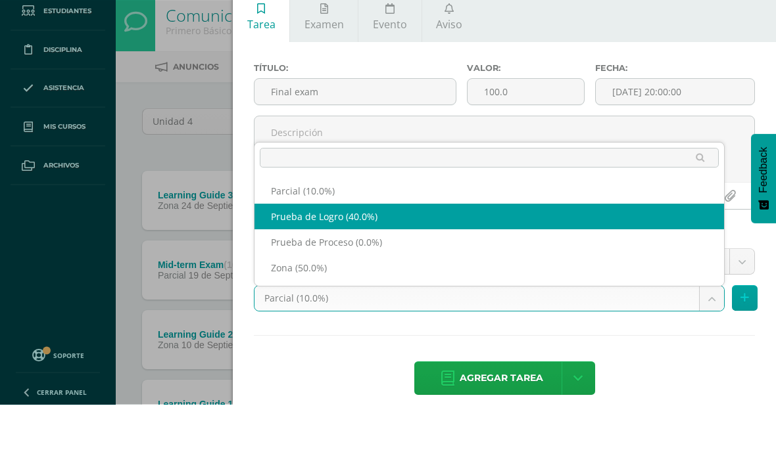
select select "158168"
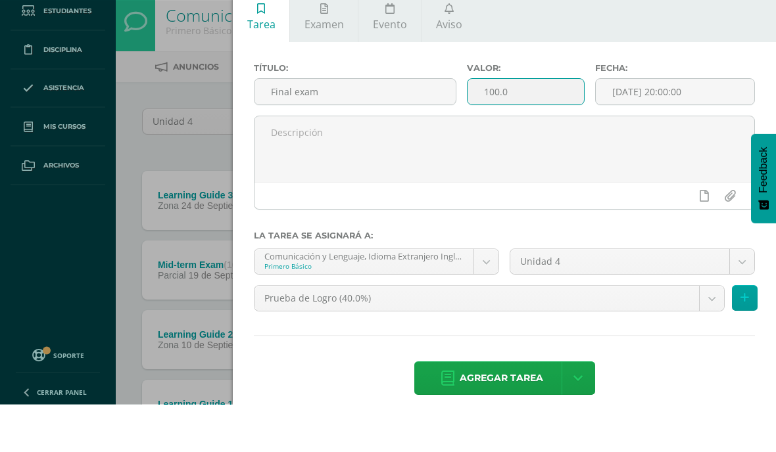
type input "100.0"
click at [555, 127] on input "number" at bounding box center [525, 140] width 116 height 26
type input "40"
click at [503, 410] on span "Agregar tarea" at bounding box center [500, 426] width 83 height 32
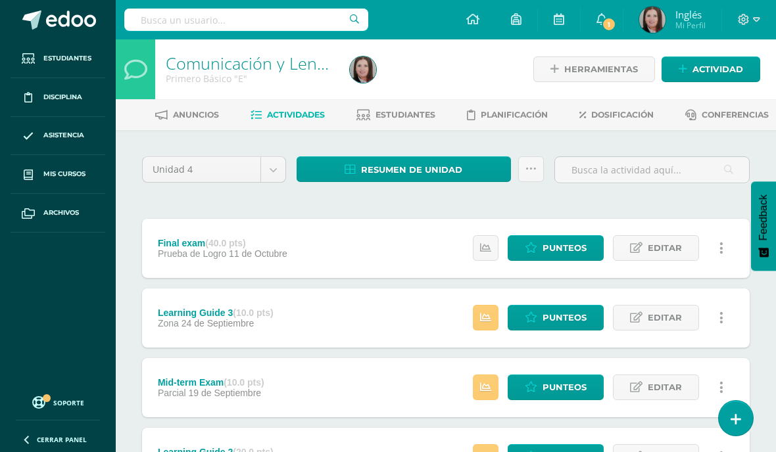
click at [413, 121] on link "Estudiantes" at bounding box center [395, 114] width 79 height 21
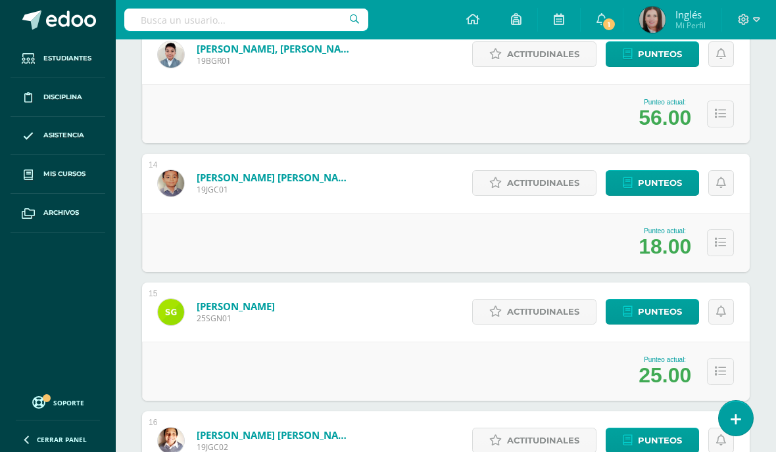
scroll to position [1807, 0]
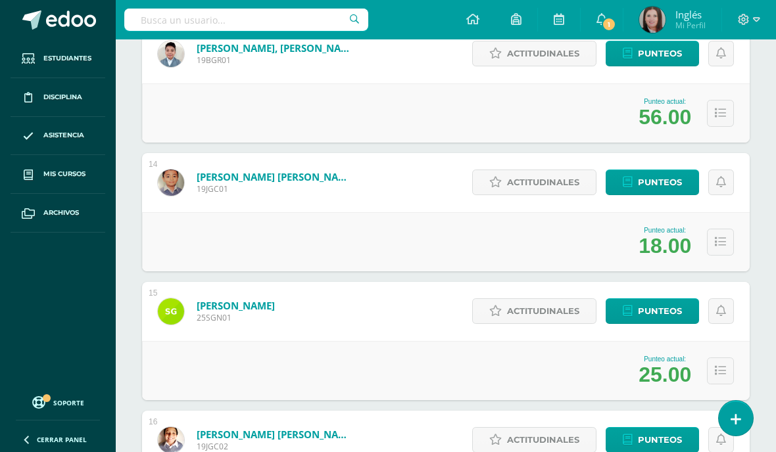
click at [655, 182] on span "Punteos" at bounding box center [660, 182] width 44 height 24
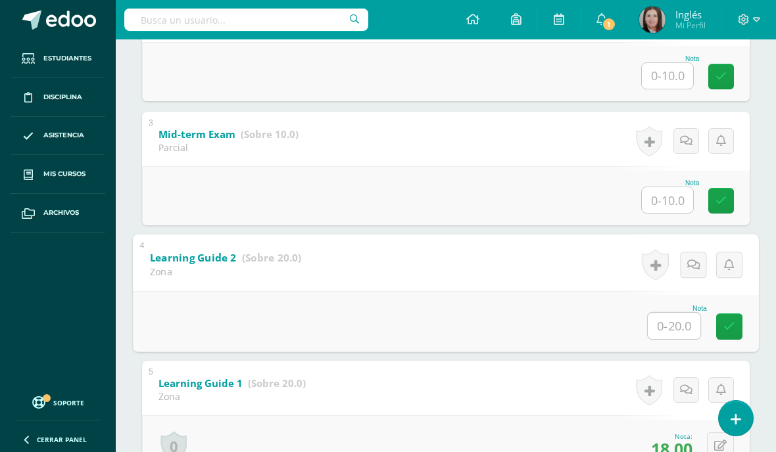
scroll to position [465, 0]
type input "A"
click at [724, 331] on icon at bounding box center [729, 326] width 12 height 11
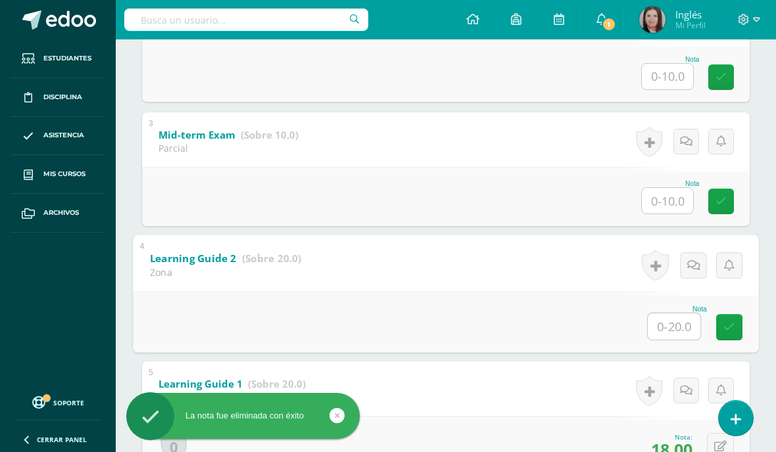
type input "17"
click at [725, 333] on icon at bounding box center [729, 326] width 12 height 11
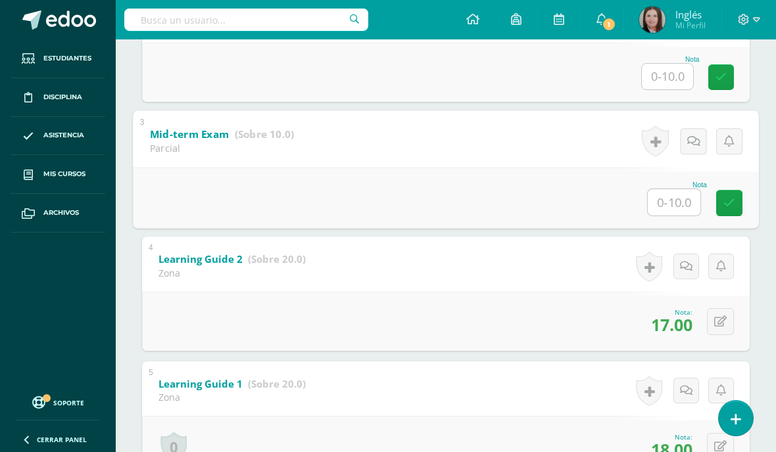
type input "6"
click at [731, 208] on icon at bounding box center [729, 202] width 12 height 11
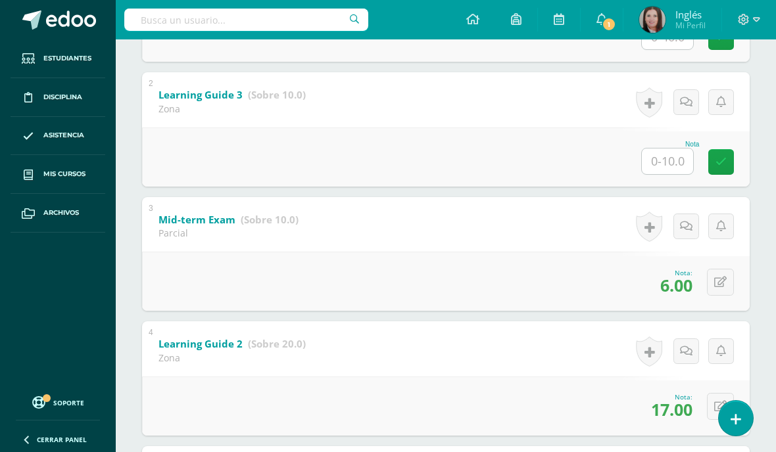
scroll to position [379, 0]
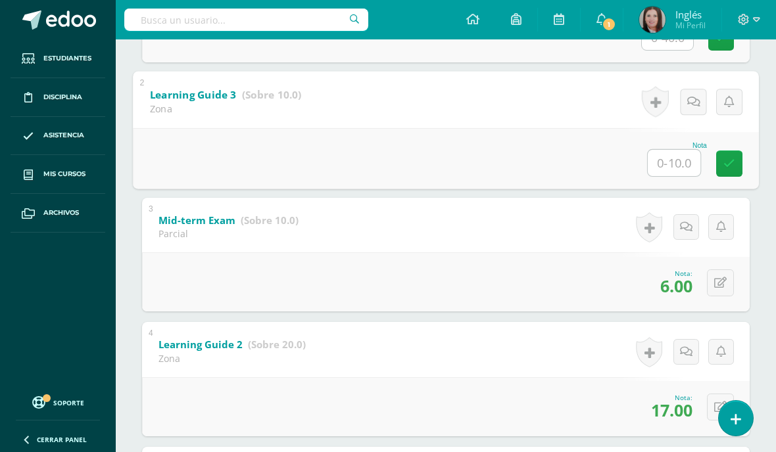
type input "Q"
click at [726, 168] on icon at bounding box center [729, 163] width 12 height 11
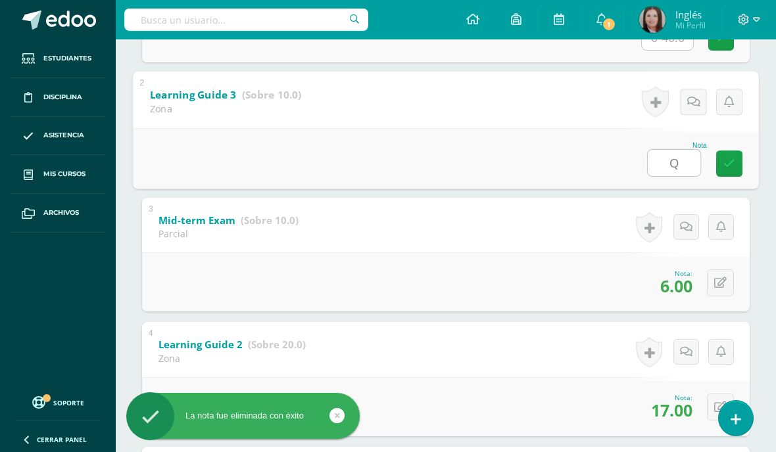
type input "Q"
click at [723, 169] on icon at bounding box center [729, 163] width 12 height 11
type input "9"
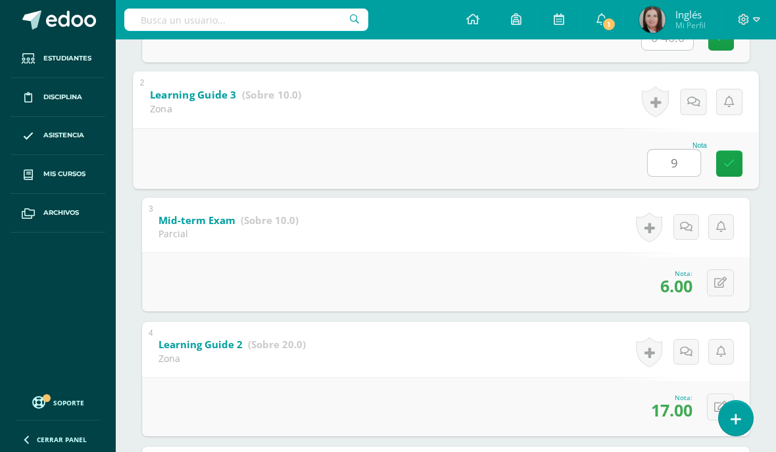
click at [730, 176] on link at bounding box center [729, 164] width 26 height 26
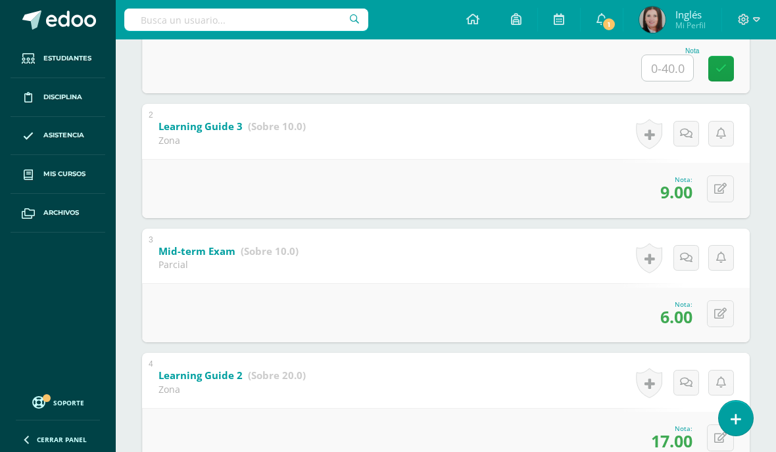
scroll to position [340, 0]
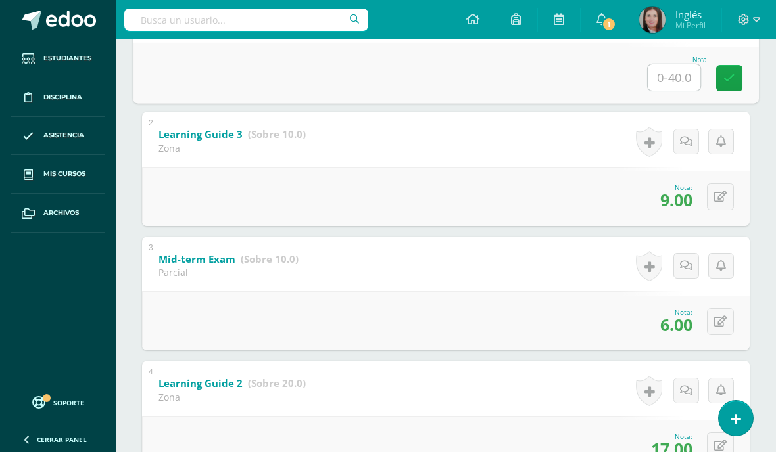
type input "37"
click at [728, 78] on icon at bounding box center [729, 77] width 12 height 11
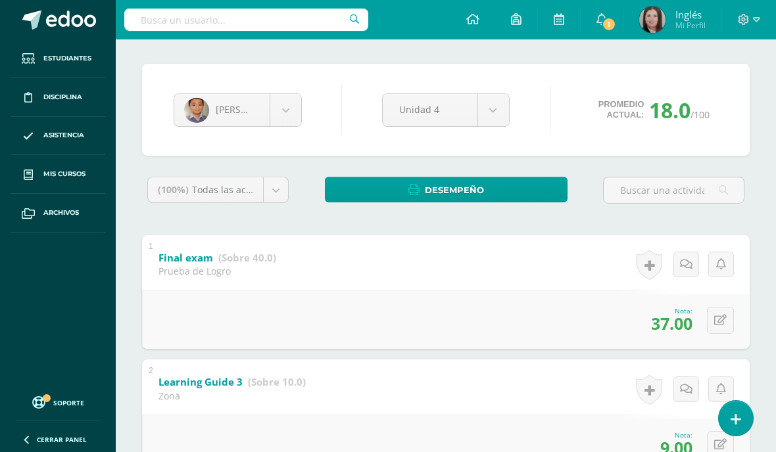
scroll to position [41, 0]
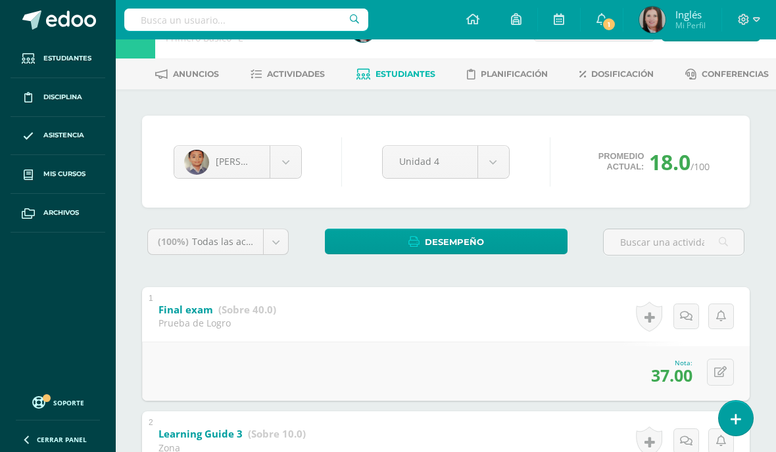
click at [401, 69] on span "Estudiantes" at bounding box center [405, 74] width 60 height 10
